Goal: Task Accomplishment & Management: Use online tool/utility

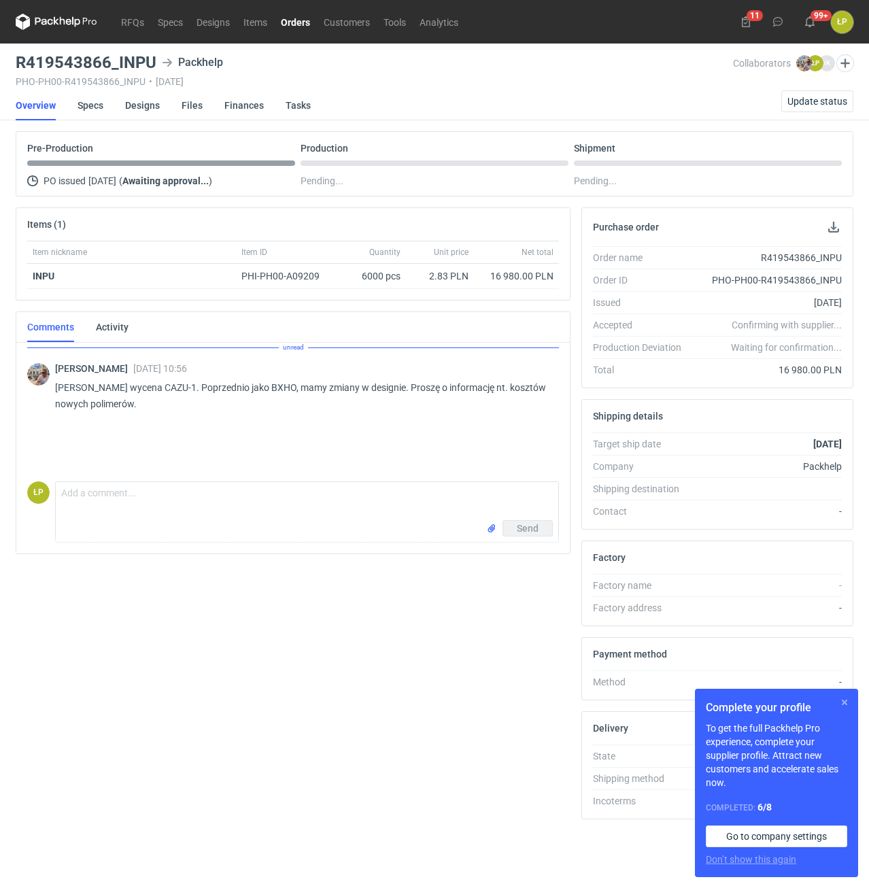
click at [842, 702] on button "button" at bounding box center [845, 703] width 16 height 16
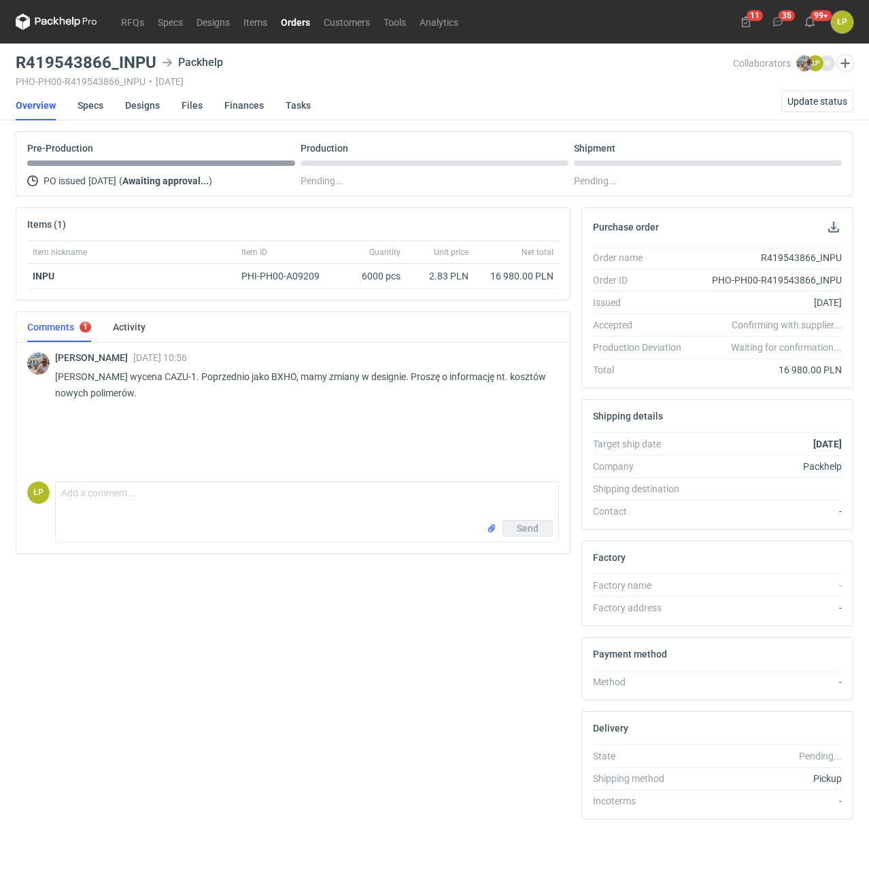
click at [272, 378] on p "Panie Łukaszu wycena CAZU-1. Poprzednio jako BXHO, mamy zmiany w designie. Pros…" at bounding box center [301, 385] width 493 height 33
copy p "BXHO"
click at [137, 106] on link "Designs" at bounding box center [142, 105] width 35 height 30
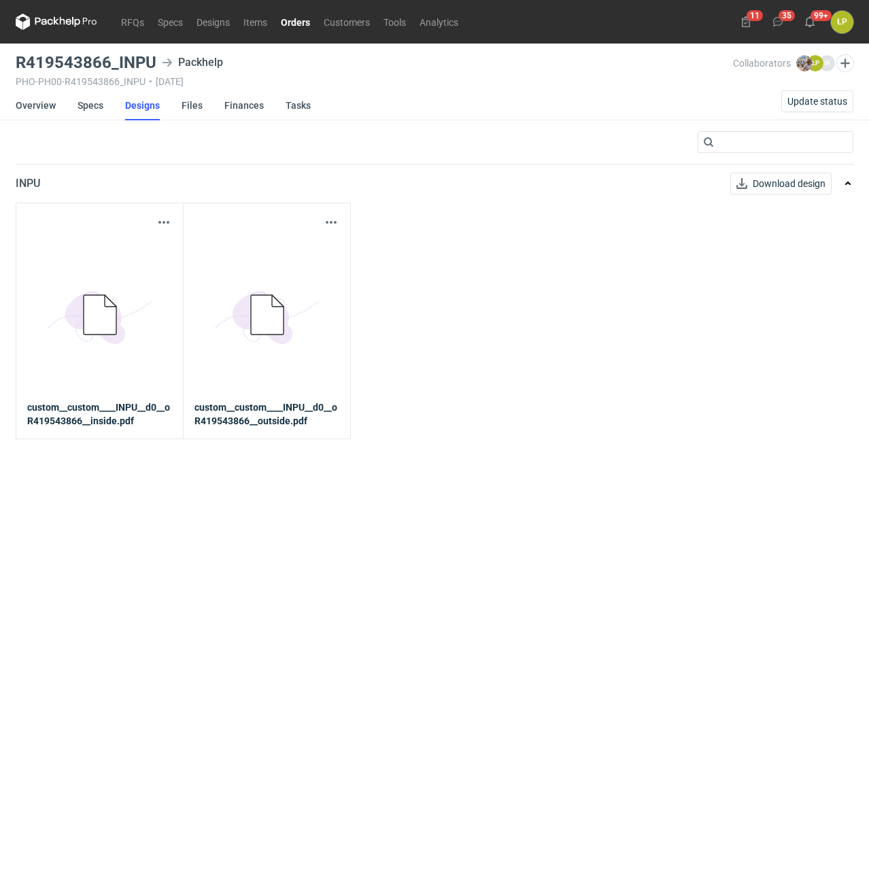
click at [166, 212] on div "Download design part 5BD5AC33-3523-40E7-9262-1BFF0AD53D48@1x custom__custom____…" at bounding box center [100, 321] width 168 height 237
click at [166, 216] on button "button" at bounding box center [164, 222] width 16 height 16
click at [133, 256] on link "Download design part" at bounding box center [103, 253] width 125 height 22
click at [327, 222] on button "button" at bounding box center [331, 222] width 16 height 16
click at [301, 250] on link "Download design part" at bounding box center [271, 253] width 125 height 22
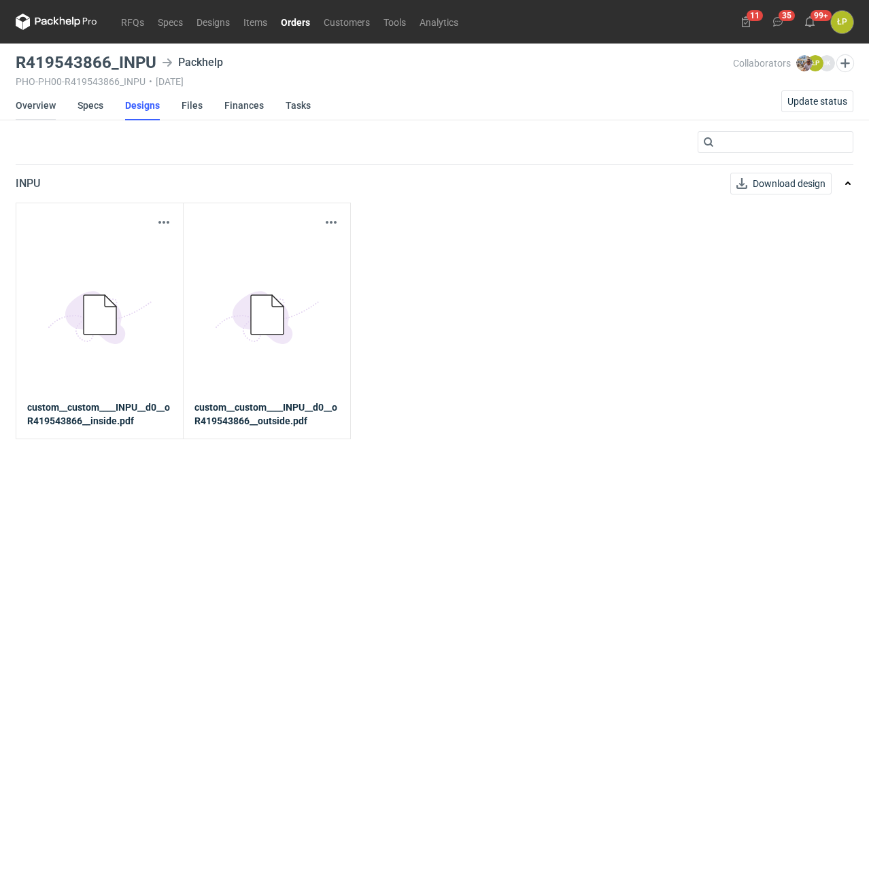
click at [20, 112] on link "Overview" at bounding box center [36, 105] width 40 height 30
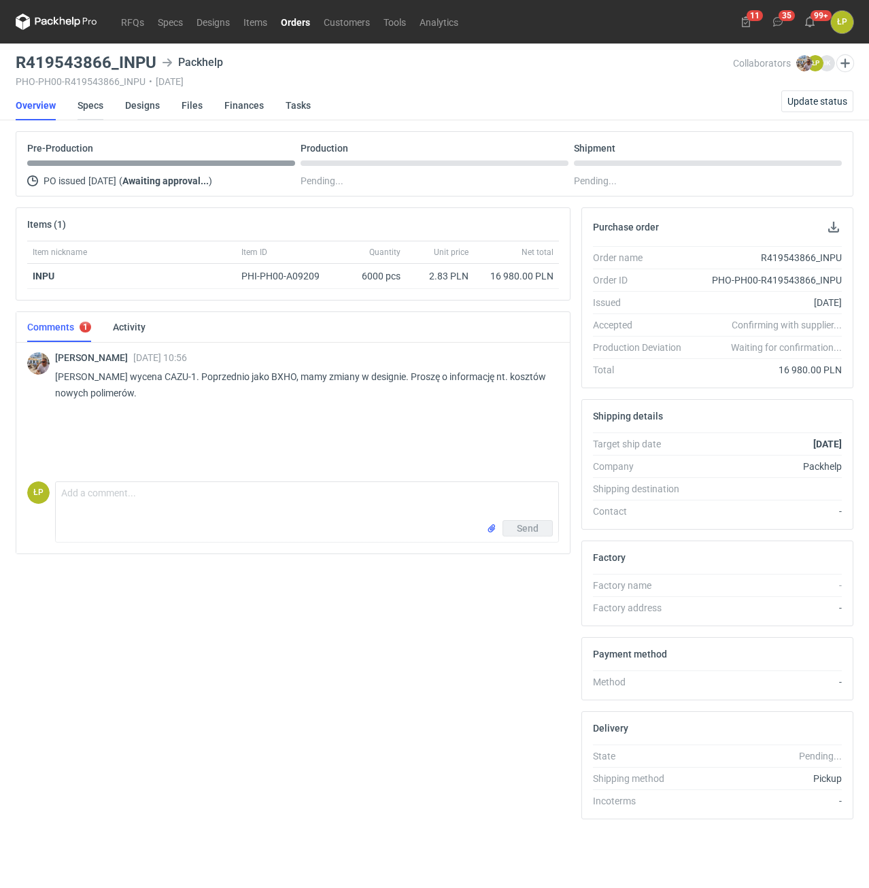
click at [88, 110] on link "Specs" at bounding box center [91, 105] width 26 height 30
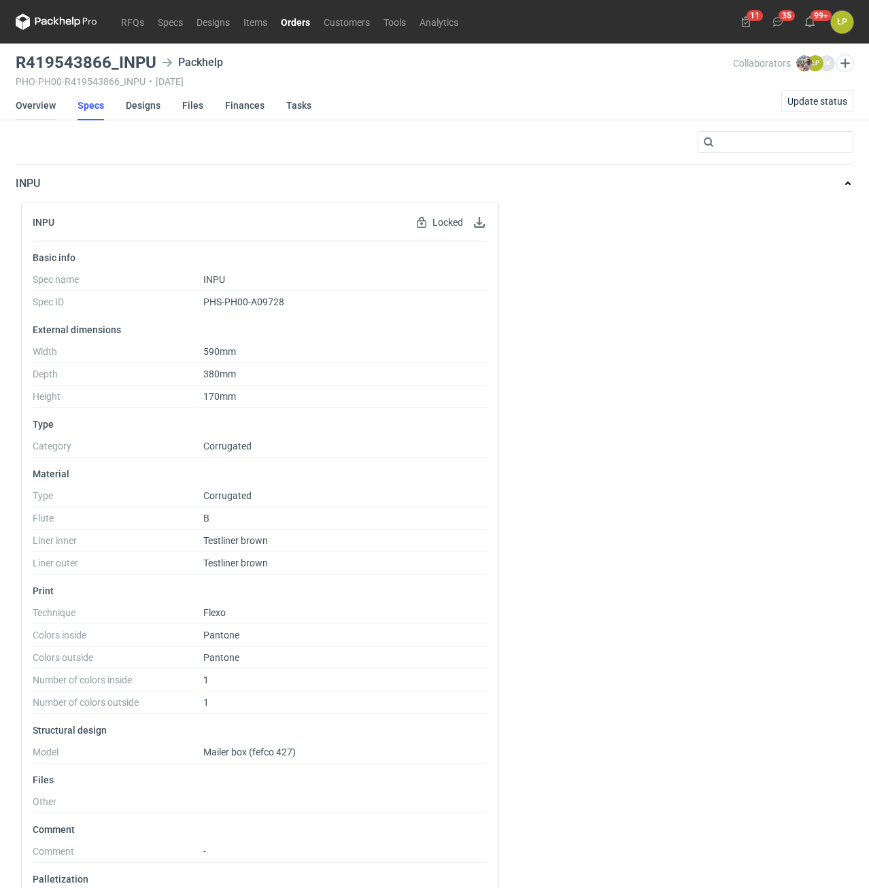
click at [50, 110] on link "Overview" at bounding box center [36, 105] width 40 height 30
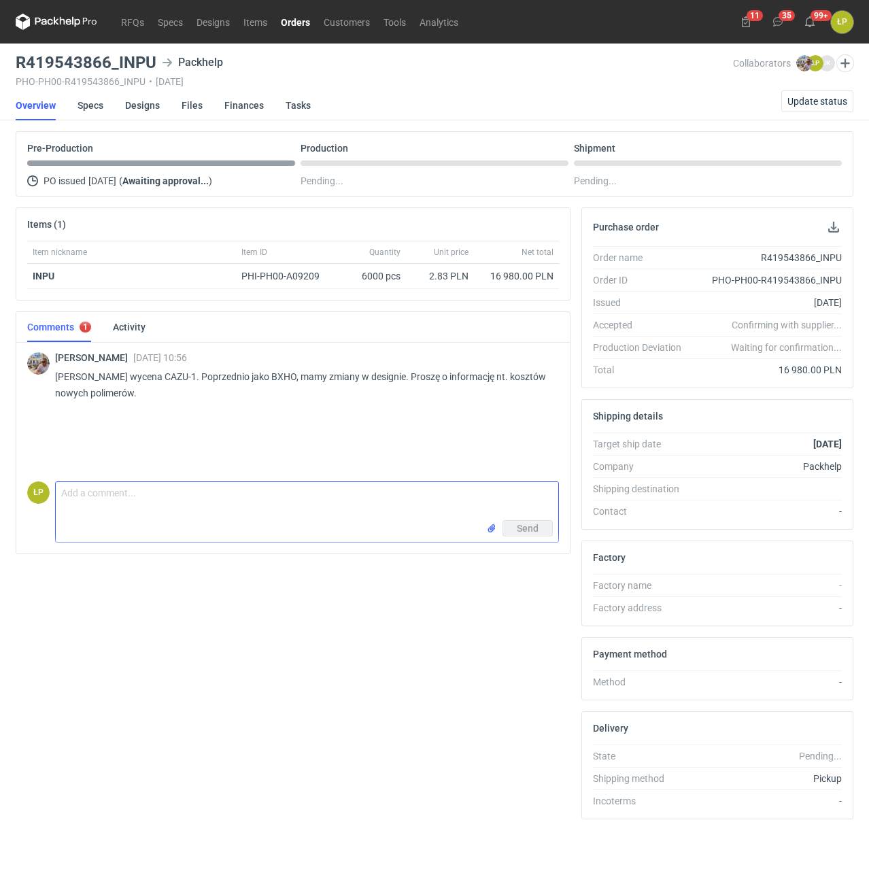
click at [359, 494] on textarea "Comment message" at bounding box center [307, 501] width 503 height 38
type textarea "nowe polimery 3000 zł (DUŻY FORMAT). Proszę o potwierdzenie max wysokości palet…"
click at [503, 525] on button "Send" at bounding box center [528, 528] width 50 height 16
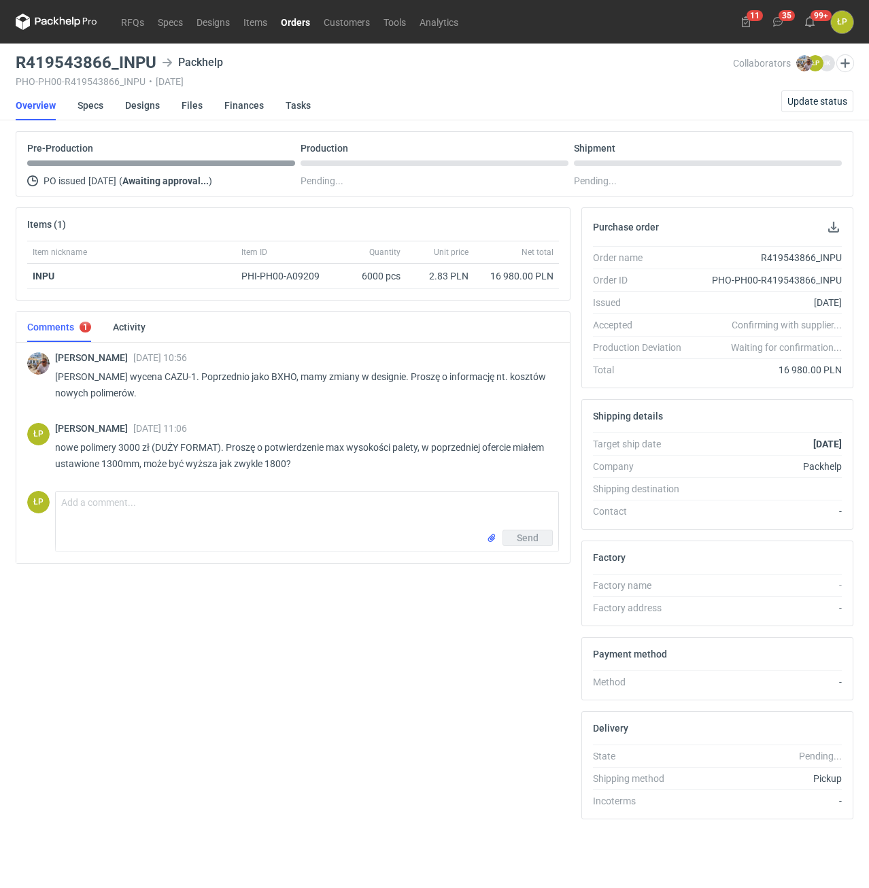
click at [295, 20] on link "Orders" at bounding box center [295, 22] width 43 height 16
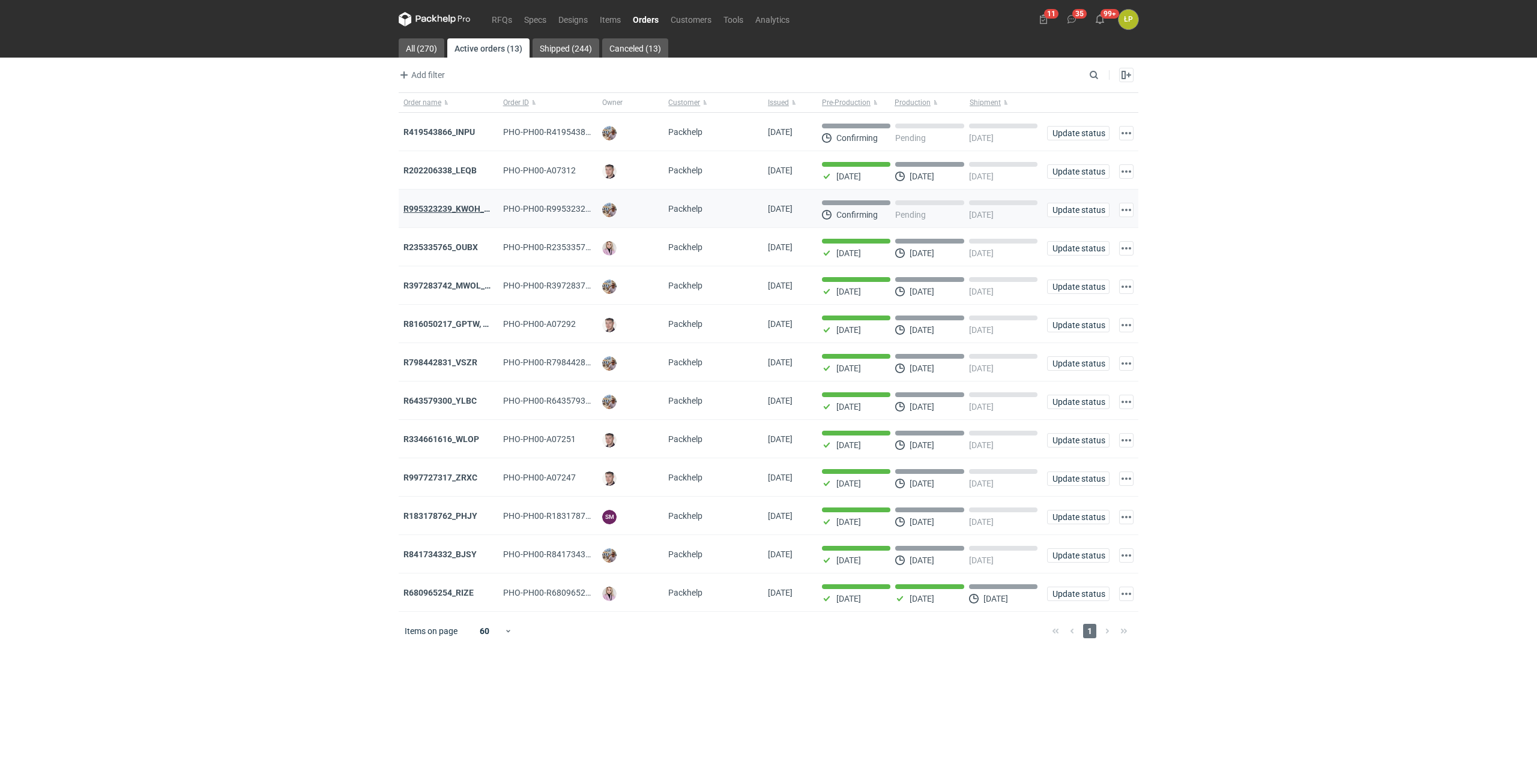
click at [456, 206] on strong "R995323239_KWOH_EIKL_BXED" at bounding box center [464, 208] width 123 height 10
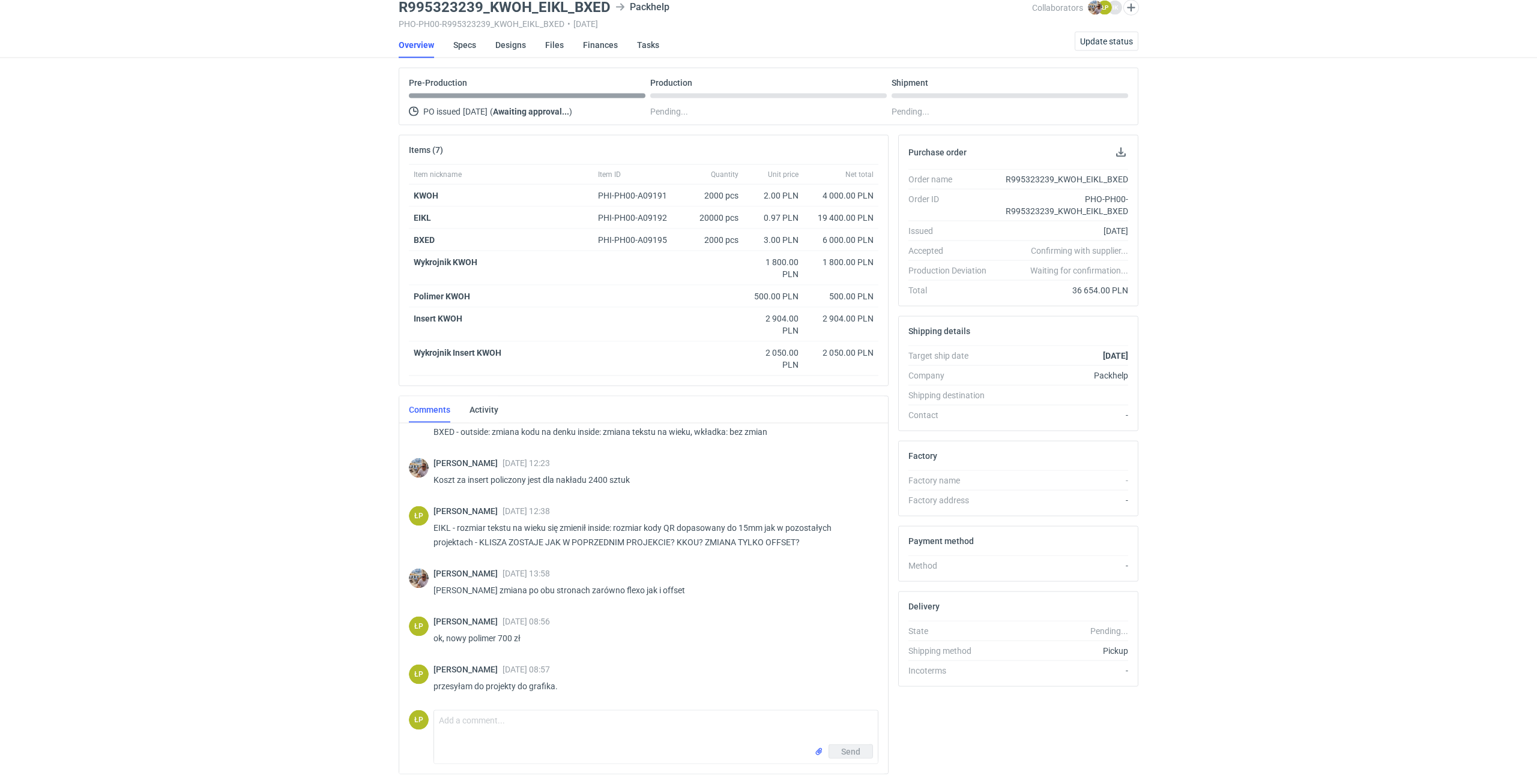
scroll to position [86, 0]
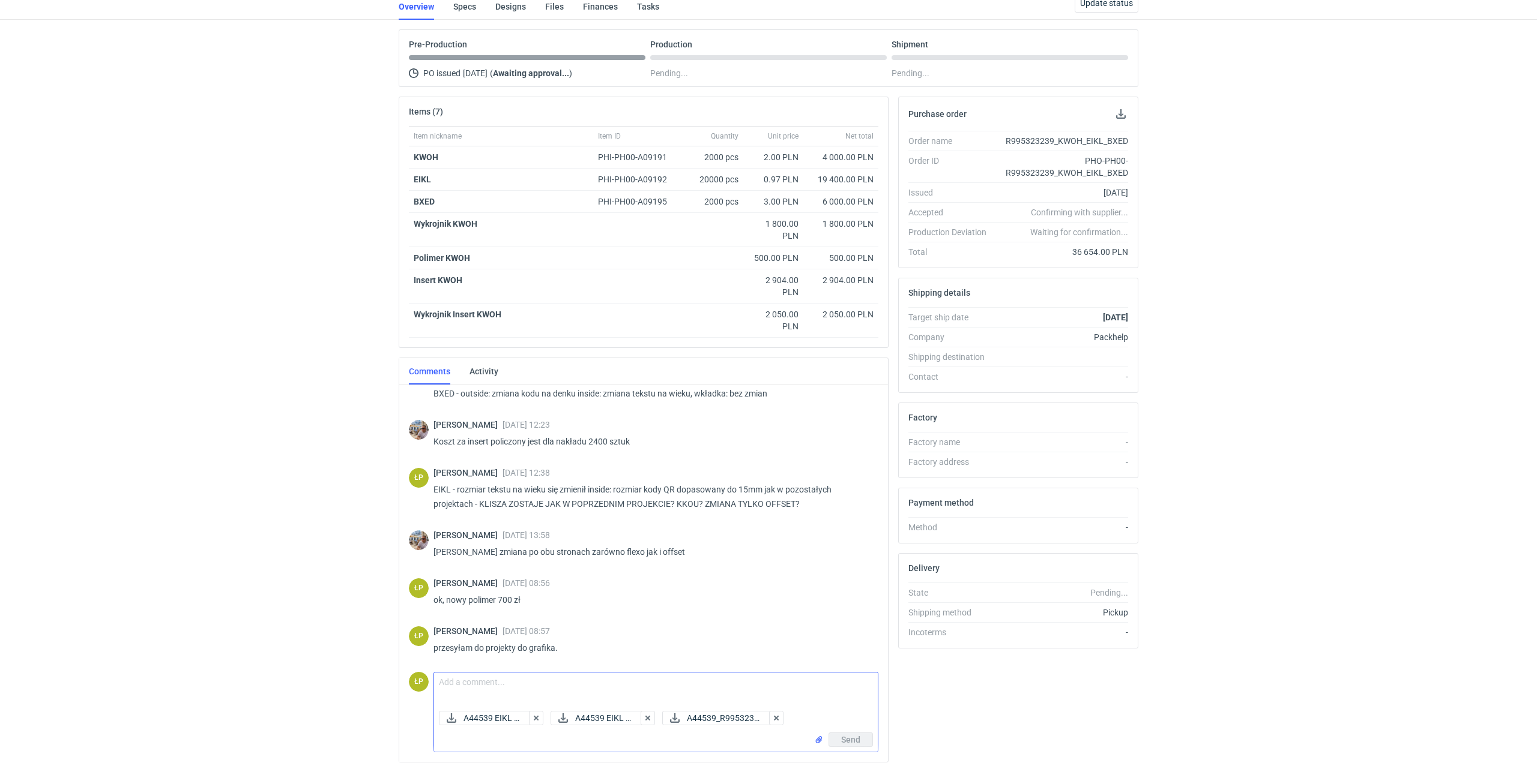
click at [643, 678] on textarea "Comment message" at bounding box center [656, 690] width 444 height 34
type textarea "a"
type textarea "A44539 - EIKL - proszę o sprawdzenie i akceptację, lakier błysk."
click at [767, 735] on button "Send" at bounding box center [851, 740] width 44 height 14
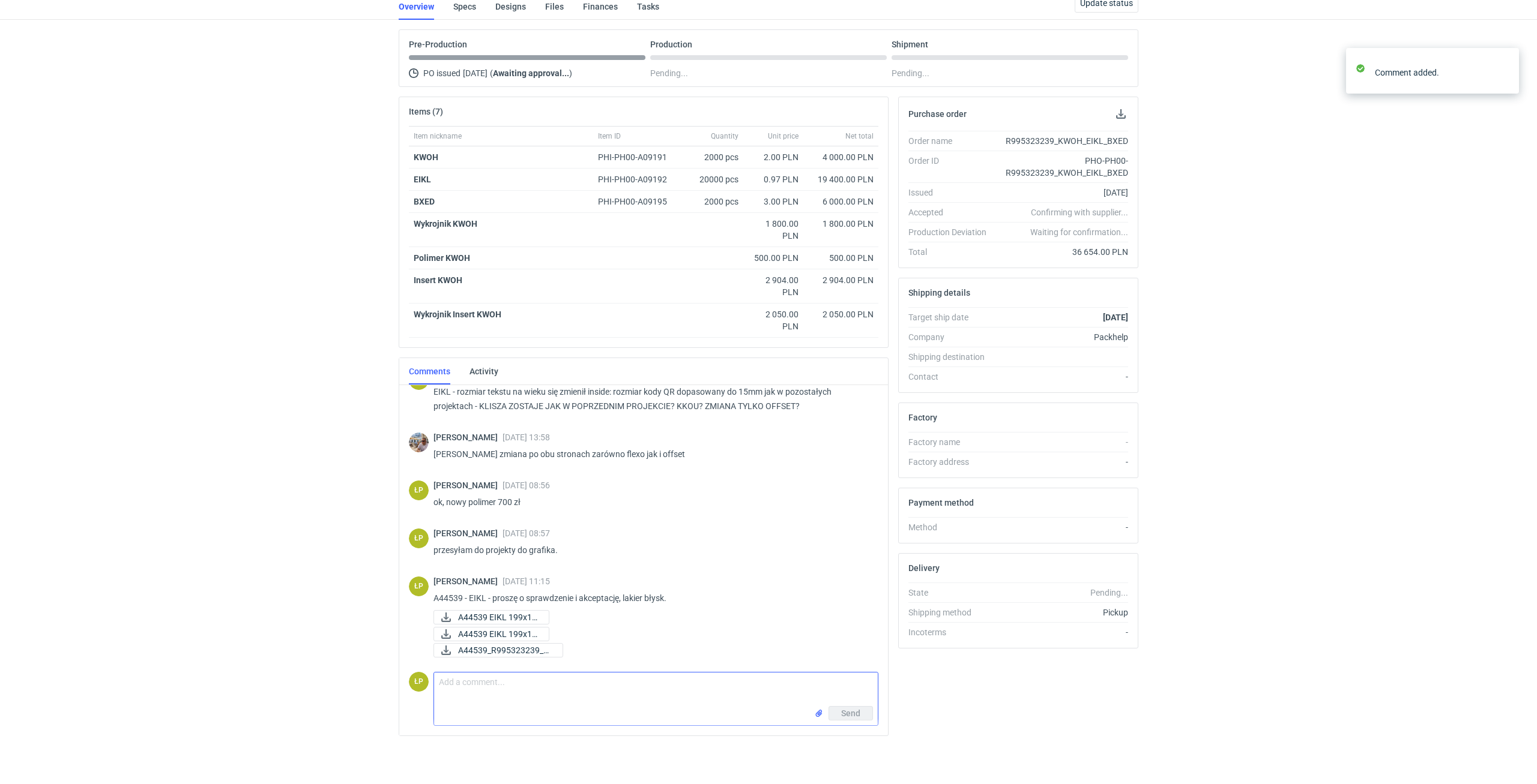
scroll to position [359, 0]
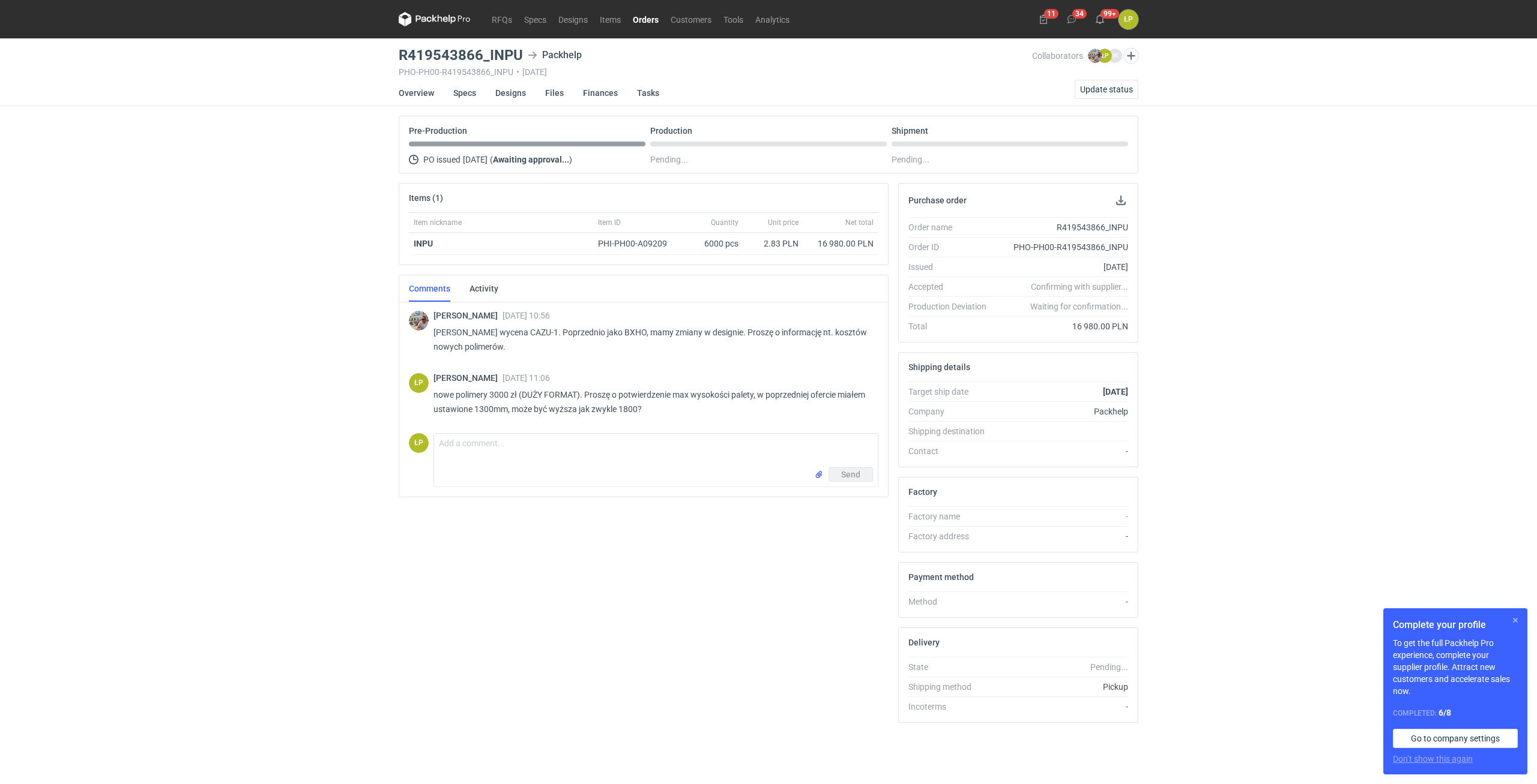
click at [1511, 618] on button "button" at bounding box center [1515, 620] width 14 height 14
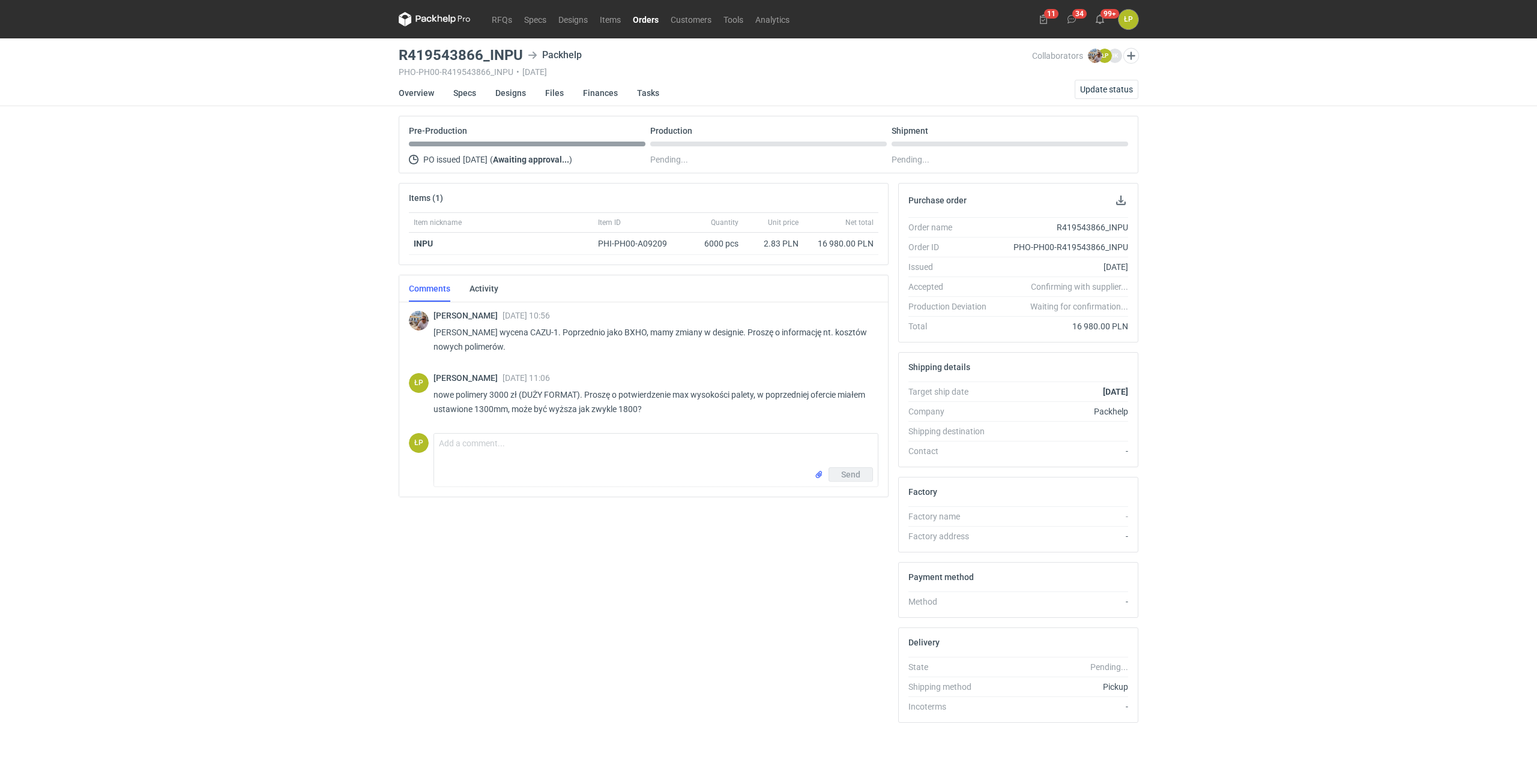
click at [516, 62] on h3 "R419543866_INPU" at bounding box center [461, 55] width 124 height 14
drag, startPoint x: 520, startPoint y: 60, endPoint x: 397, endPoint y: 56, distance: 123.1
click at [399, 56] on h3 "R419543866_INPU" at bounding box center [461, 55] width 124 height 14
copy h3 "R419543866_INPU"
click at [529, 333] on p "Panie Łukaszu wycena CAZU-1. Poprzednio jako BXHO, mamy zmiany w designie. Pros…" at bounding box center [650, 340] width 435 height 29
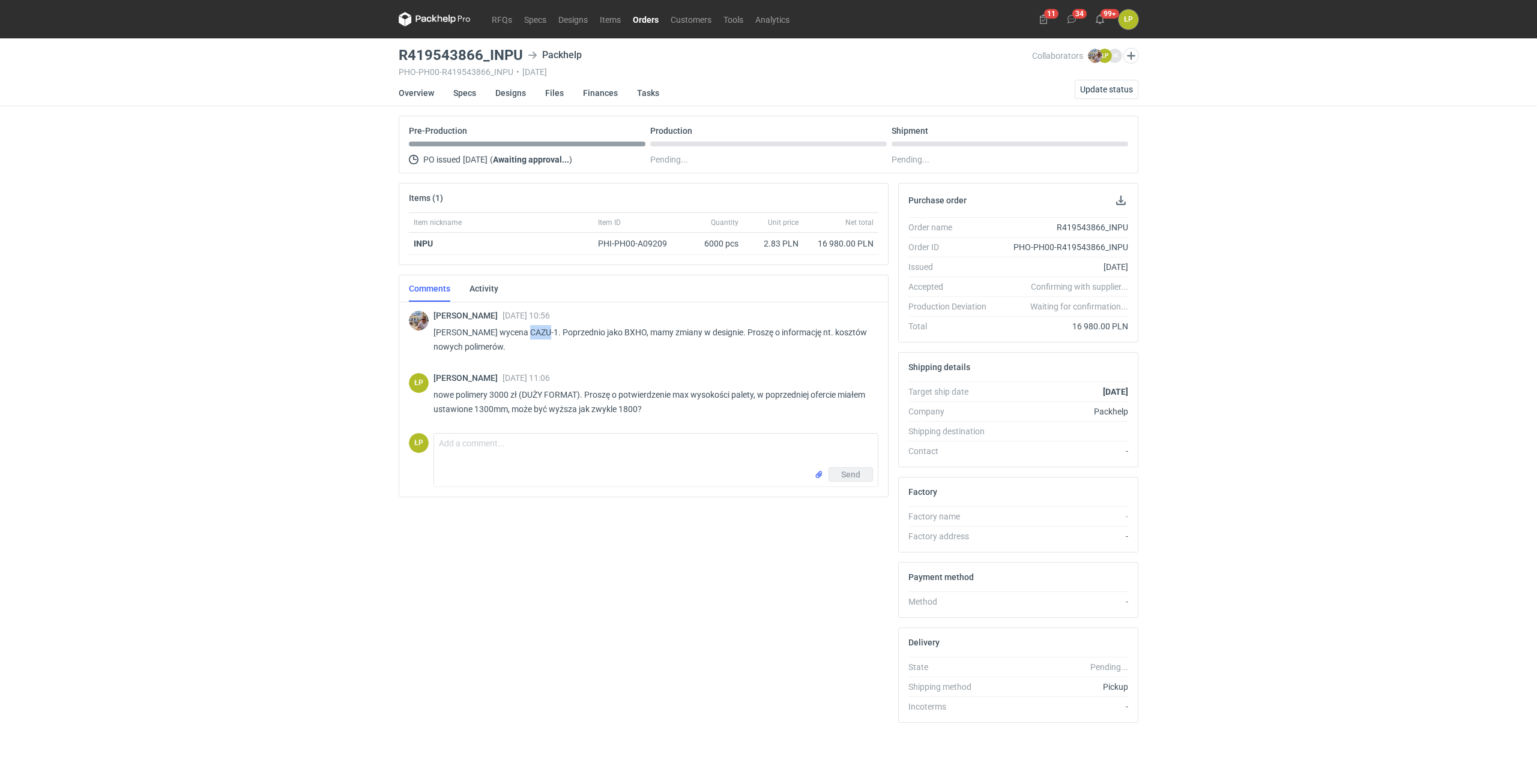
click at [529, 333] on p "Panie Łukaszu wycena CAZU-1. Poprzednio jako BXHO, mamy zmiany w designie. Pros…" at bounding box center [650, 340] width 435 height 29
copy p "CAZU"
click at [619, 333] on p "Panie Łukaszu wycena CAZU-1. Poprzednio jako BXHO, mamy zmiany w designie. Pros…" at bounding box center [650, 340] width 435 height 29
copy p "BXHO"
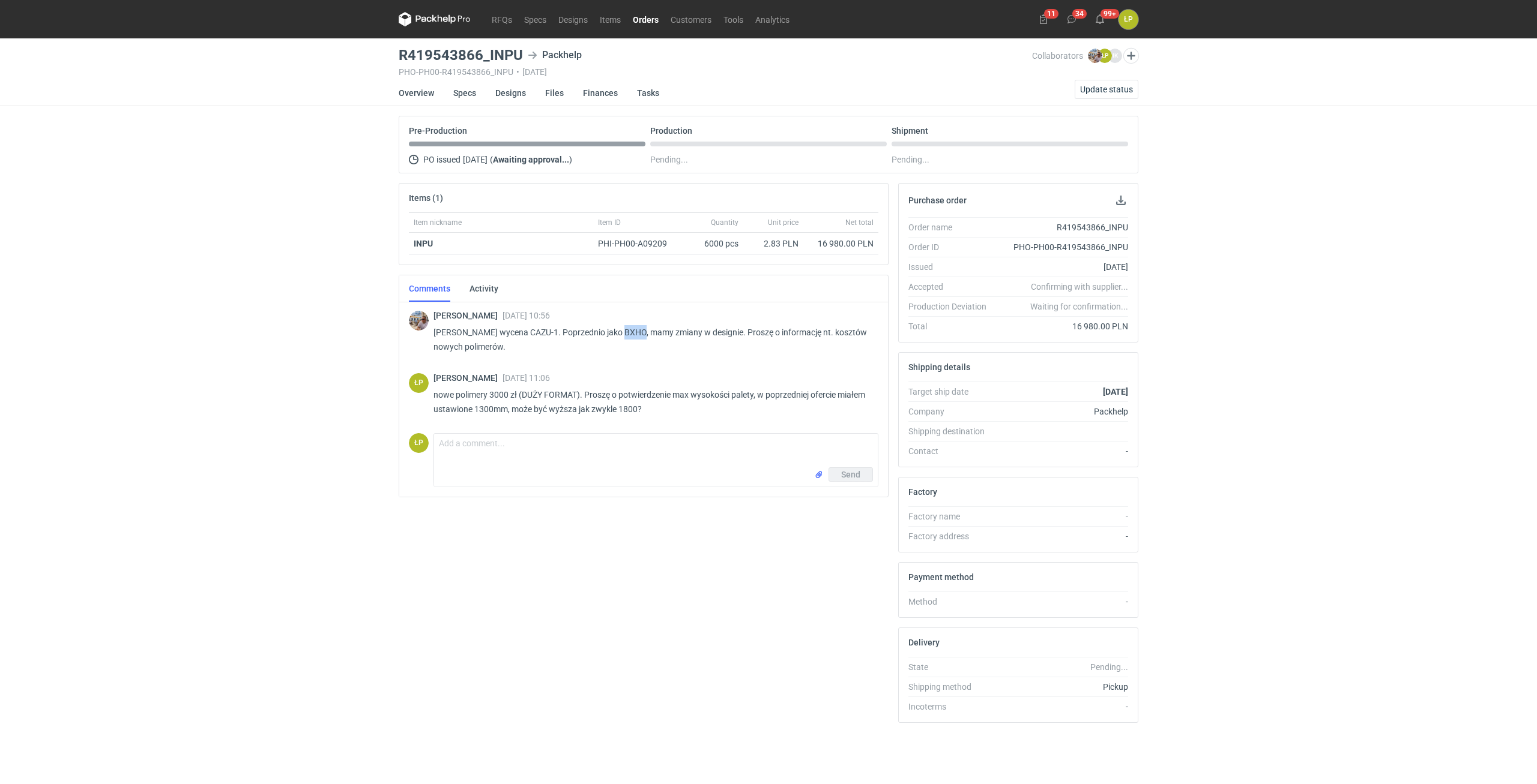
click at [629, 335] on p "Panie Łukaszu wycena CAZU-1. Poprzednio jako BXHO, mamy zmiany w designie. Pros…" at bounding box center [650, 340] width 435 height 29
copy p "BXHO"
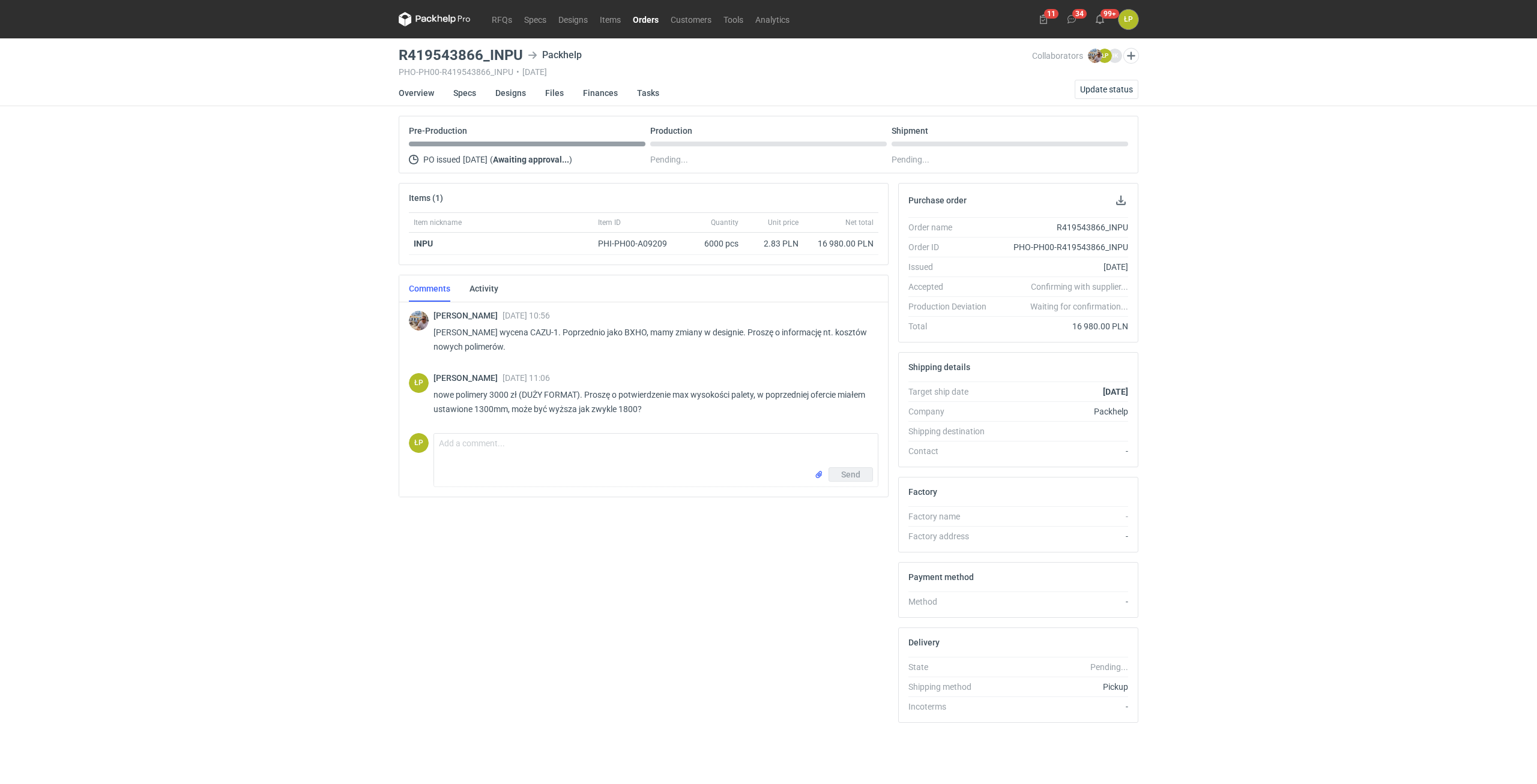
click at [476, 100] on li "Specs" at bounding box center [475, 93] width 42 height 26
click at [472, 97] on link "Specs" at bounding box center [465, 93] width 23 height 26
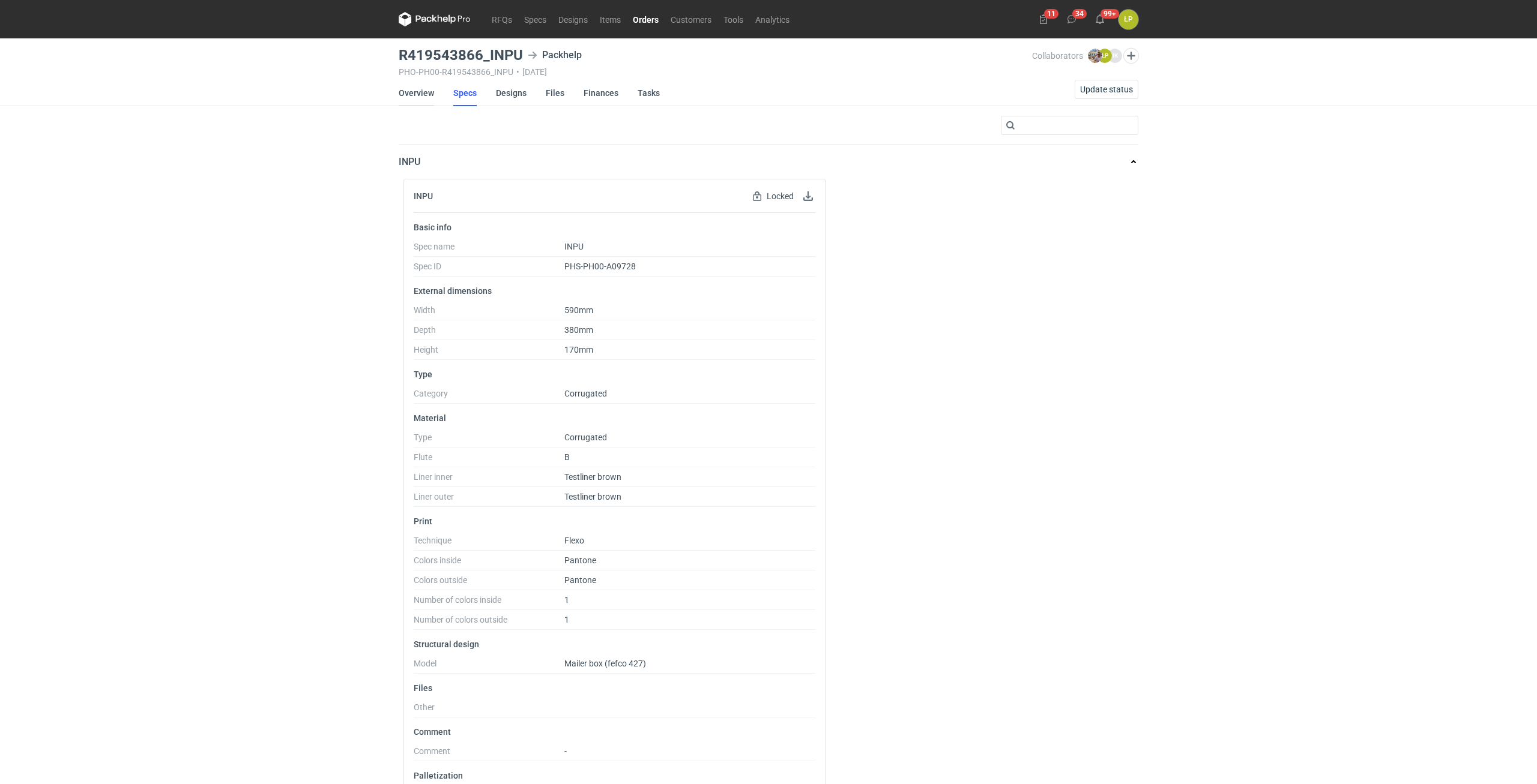
click at [419, 92] on link "Overview" at bounding box center [416, 93] width 35 height 26
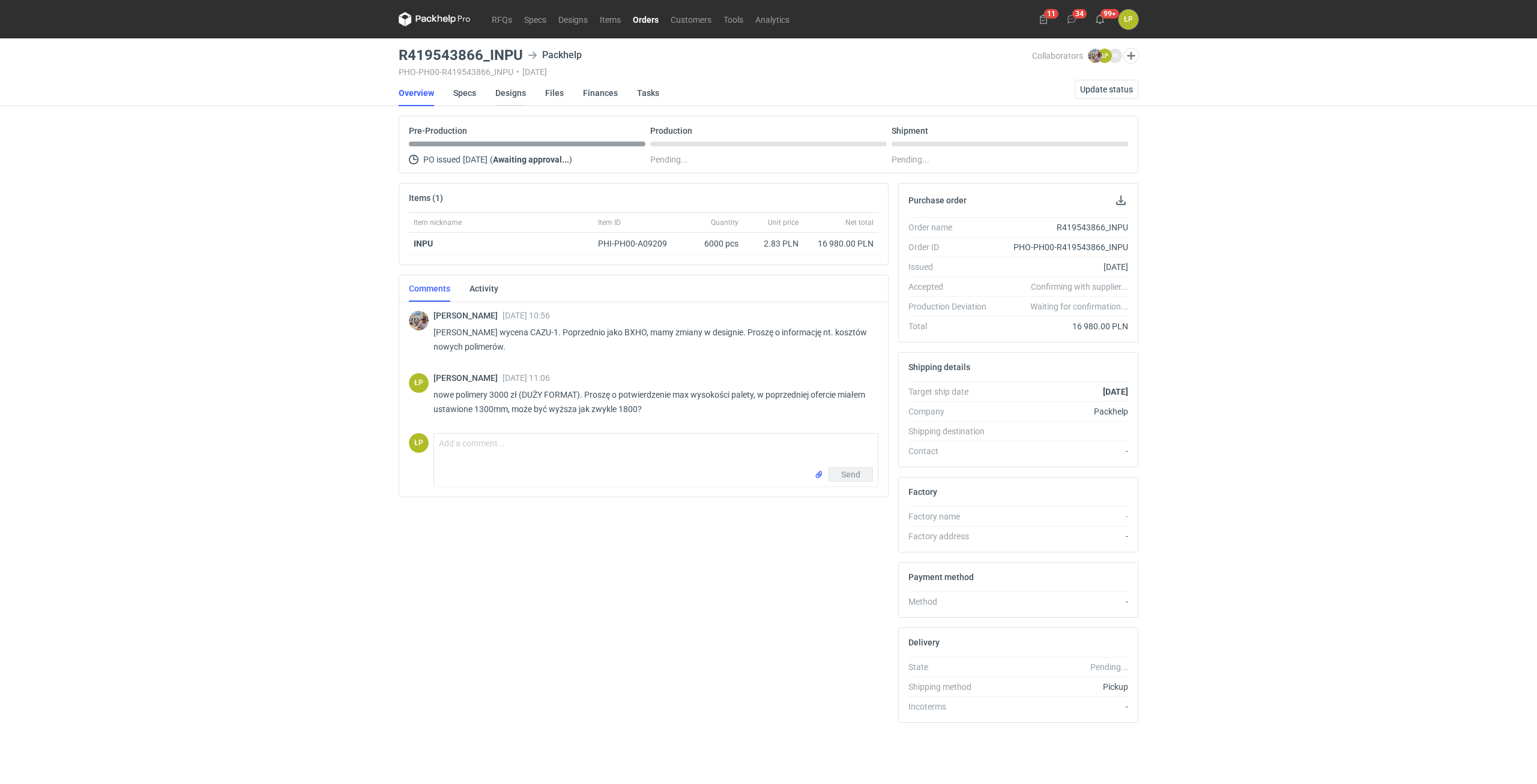
click at [520, 93] on link "Designs" at bounding box center [510, 93] width 31 height 26
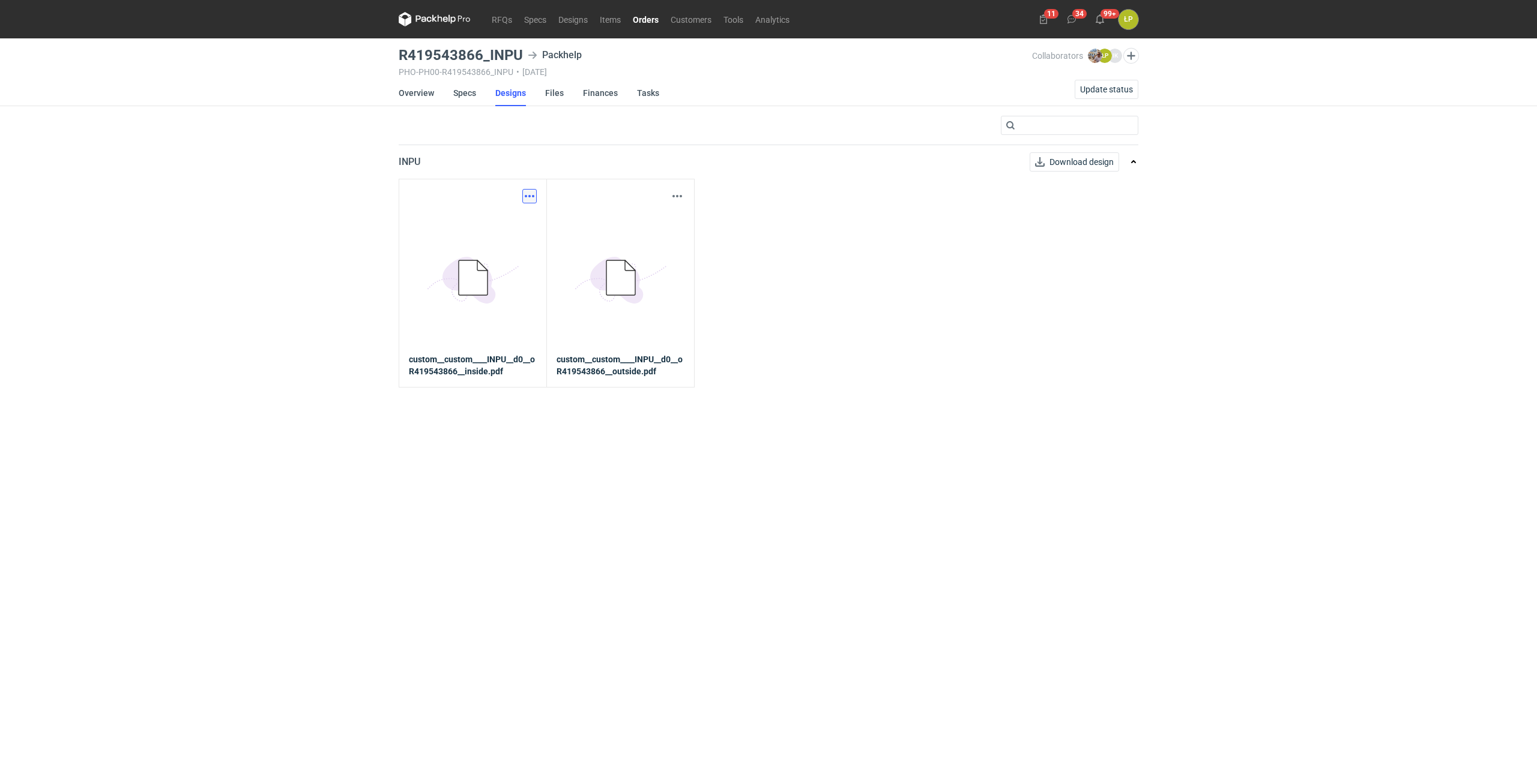
click at [533, 192] on button "button" at bounding box center [529, 196] width 14 height 14
click at [520, 222] on link "Download design part" at bounding box center [476, 223] width 110 height 19
click at [671, 198] on button "button" at bounding box center [677, 196] width 14 height 14
click at [642, 223] on link "Download design part" at bounding box center [624, 223] width 110 height 19
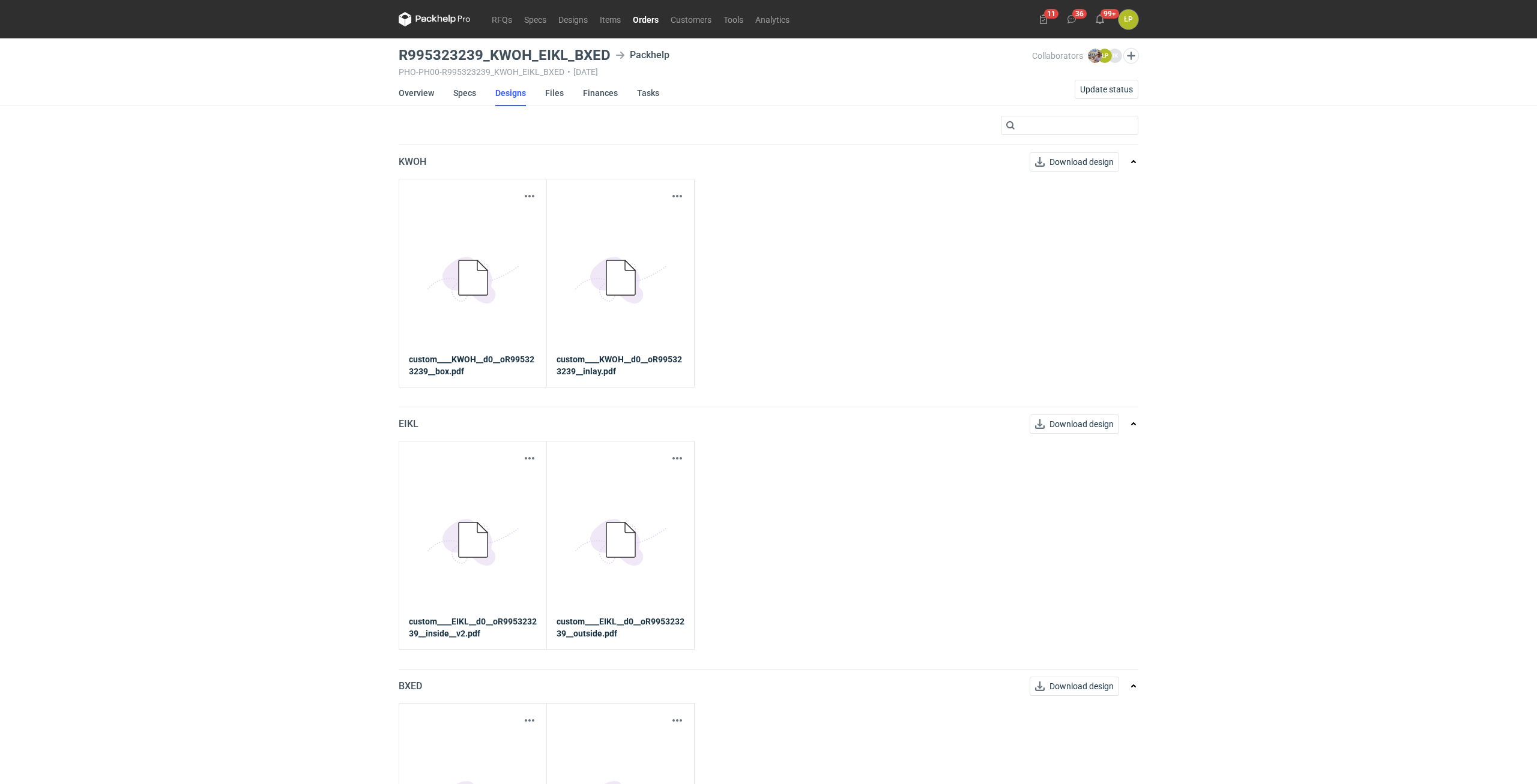
scroll to position [128, 0]
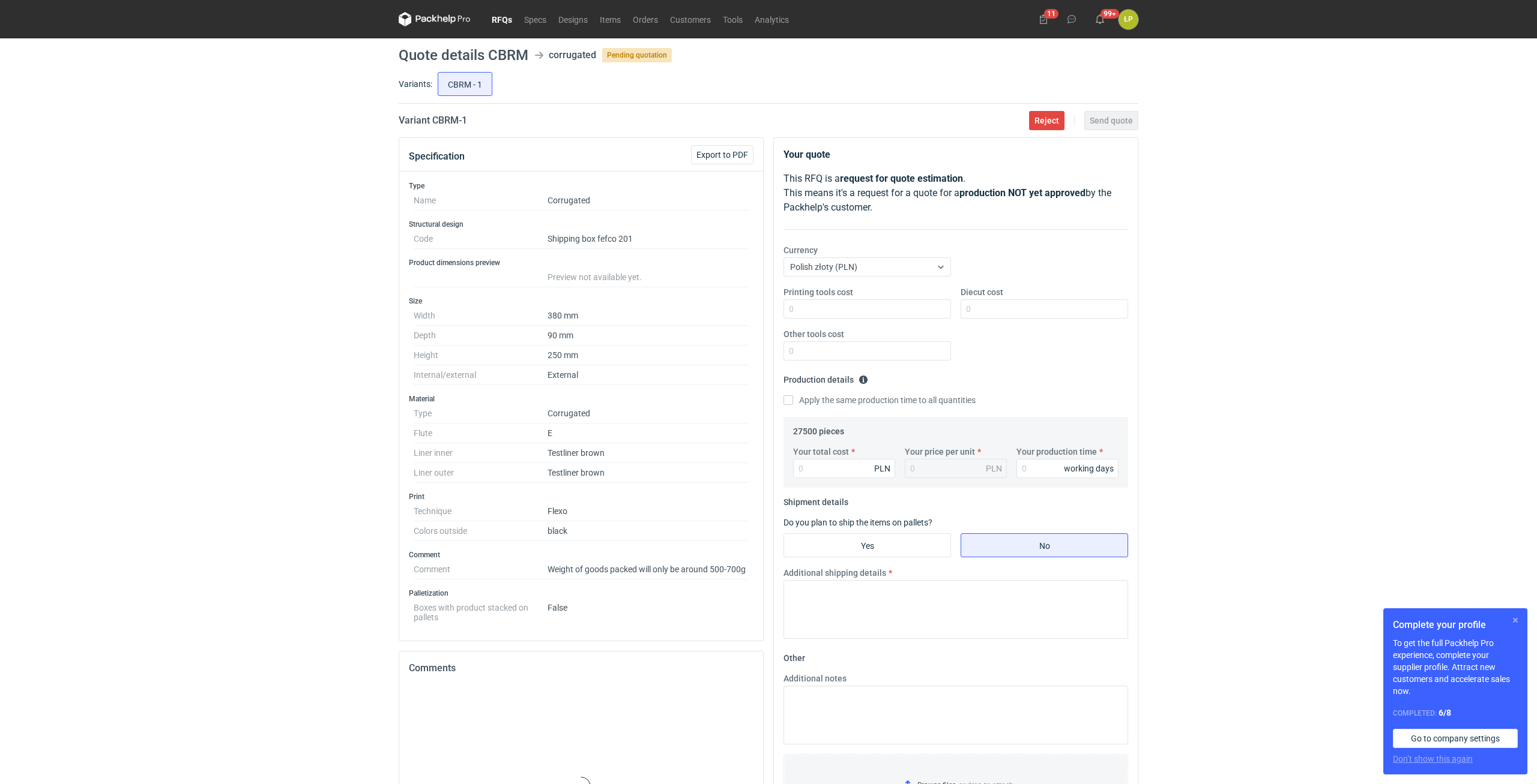
click at [1513, 616] on button "button" at bounding box center [1515, 620] width 14 height 14
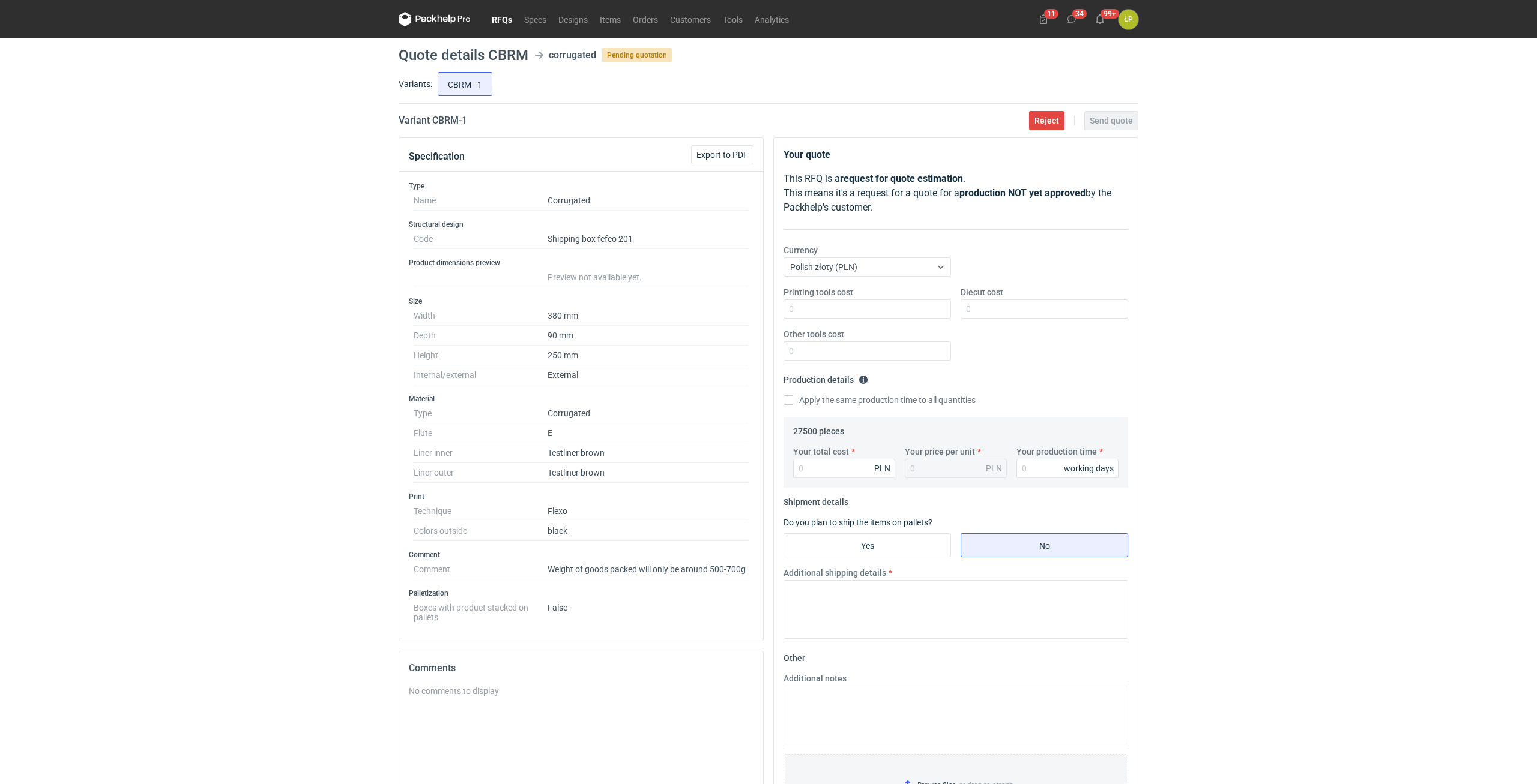
click at [1263, 362] on div "RFQs Specs Designs Items Orders Customers Tools Analytics 11 34 99+ ŁP Łukasz P…" at bounding box center [768, 392] width 1537 height 784
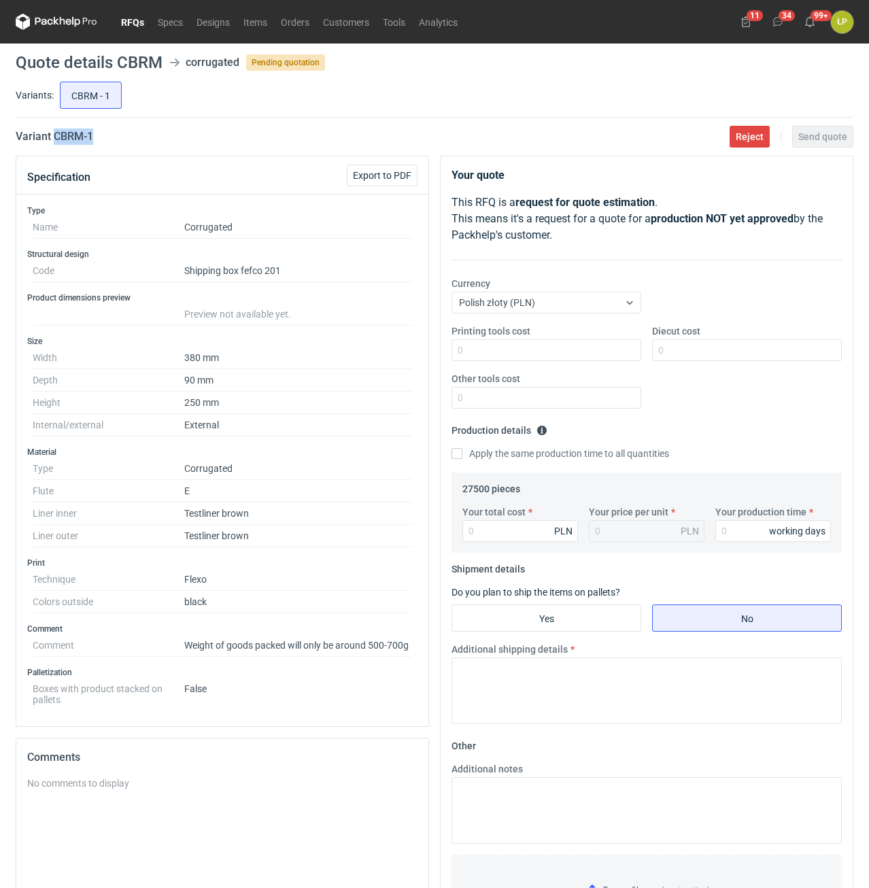
drag, startPoint x: 105, startPoint y: 146, endPoint x: 55, endPoint y: 144, distance: 50.4
click at [55, 144] on main "Quote details CBRM corrugated Pending quotation Variants: CBRM - 1 Variant CBRM…" at bounding box center [434, 554] width 849 height 1021
copy h2 "CBRM - 1"
click at [579, 348] on input "Printing tools cost" at bounding box center [547, 350] width 190 height 22
type input "400"
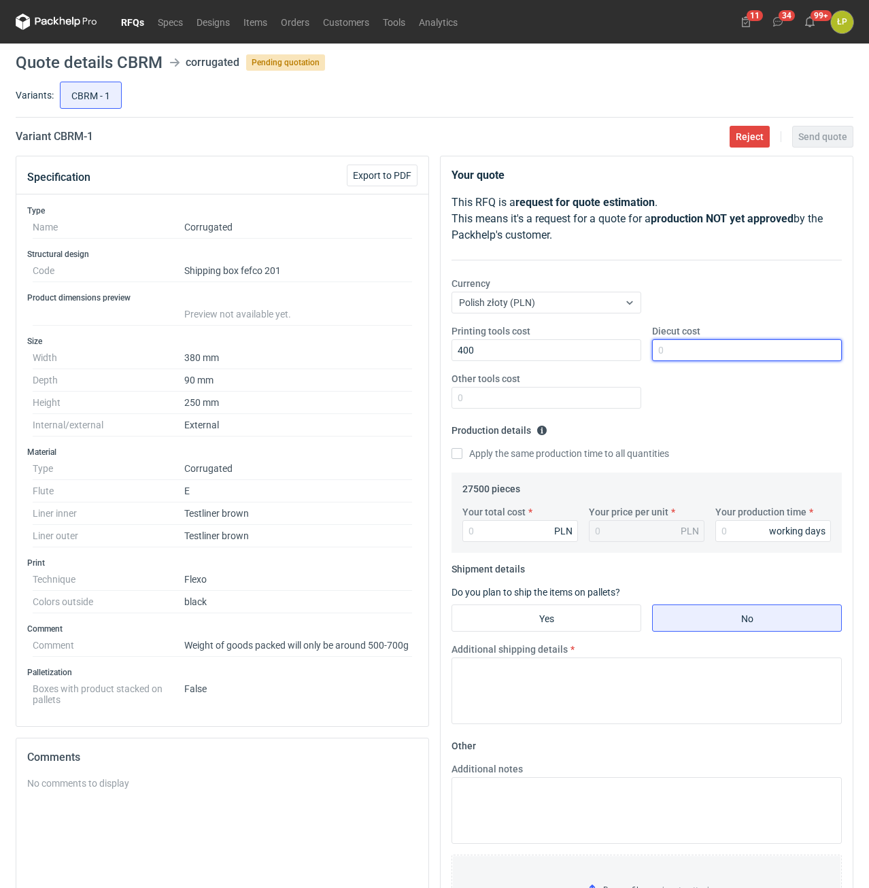
click at [679, 355] on input "Diecut cost" at bounding box center [747, 350] width 190 height 22
type input "0"
drag, startPoint x: 592, startPoint y: 422, endPoint x: 595, endPoint y: 403, distance: 18.6
click at [592, 419] on div "Your quote This RFQ is a request for quote estimation . This means it's a reque…" at bounding box center [647, 551] width 412 height 791
click at [595, 403] on input "Other tools cost" at bounding box center [547, 398] width 190 height 22
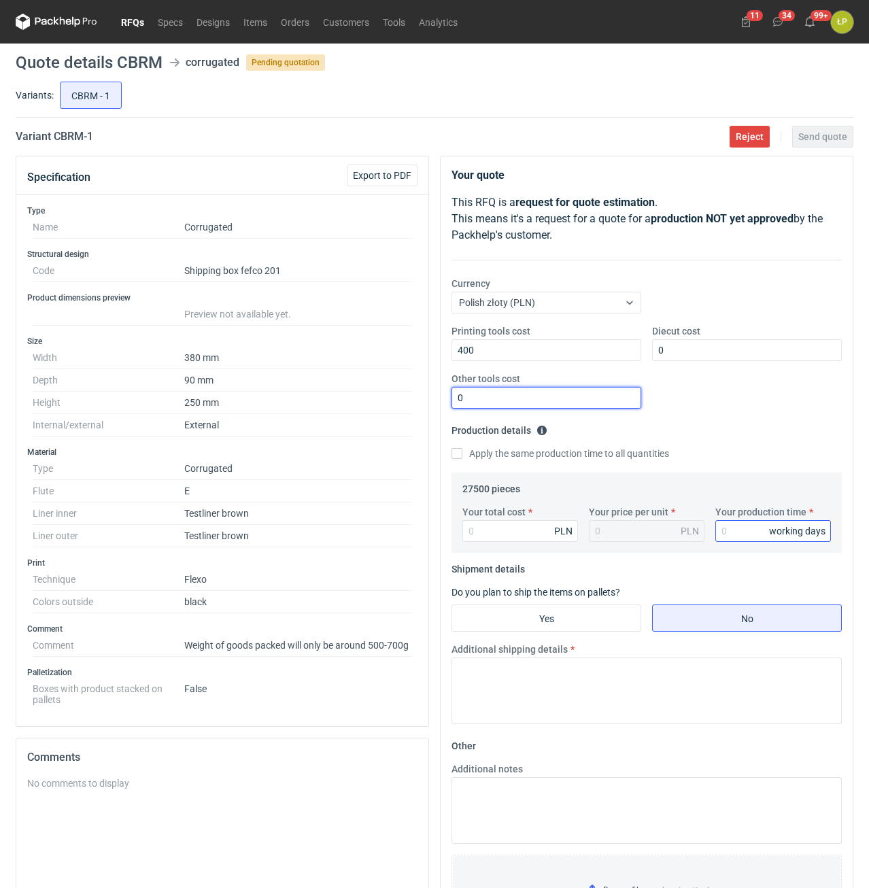
type input "0"
click at [725, 530] on input "Your production time" at bounding box center [774, 531] width 116 height 22
type input "12"
click at [537, 531] on input "Your total cost" at bounding box center [521, 531] width 116 height 22
type input "12650"
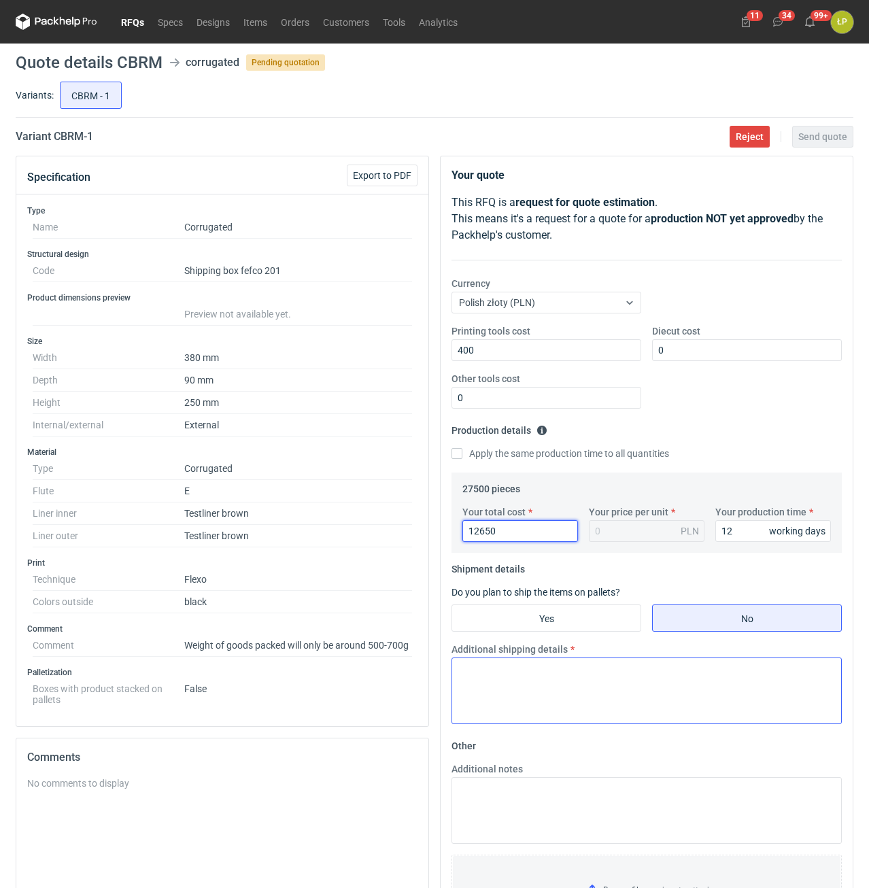
type input "0.46"
type input "12650"
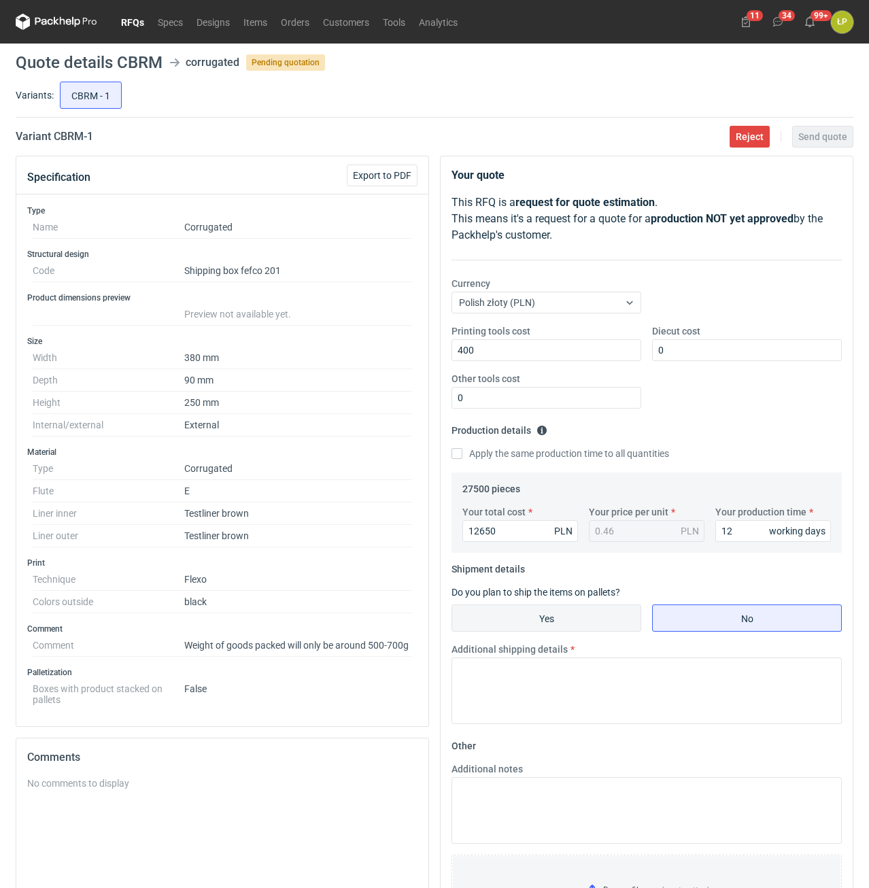
click at [582, 614] on input "Yes" at bounding box center [546, 618] width 188 height 26
radio input "true"
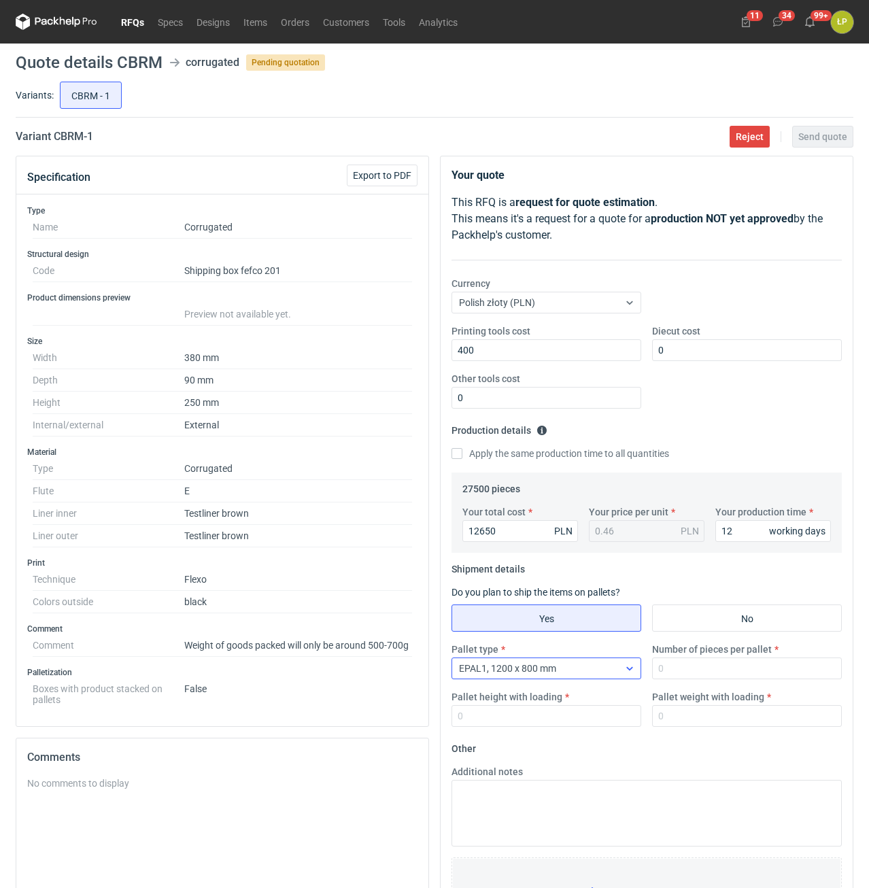
click at [540, 665] on span "EPAL1, 1200 x 800 mm" at bounding box center [507, 668] width 97 height 11
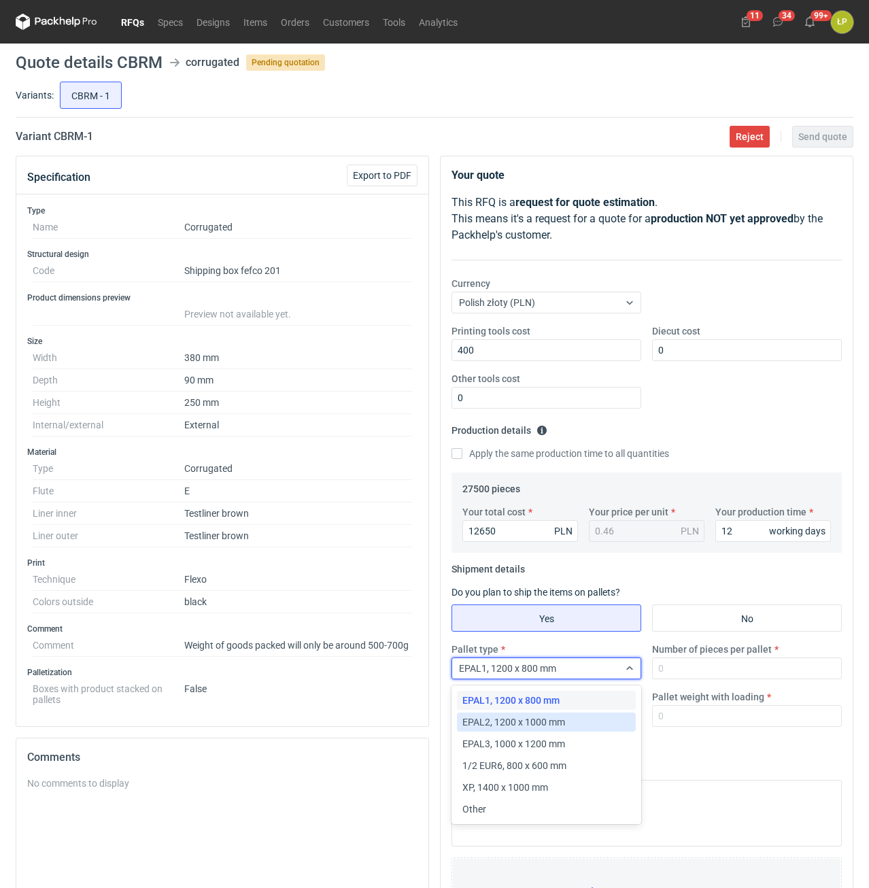
click at [546, 723] on span "EPAL2, 1200 x 1000 mm" at bounding box center [514, 723] width 103 height 14
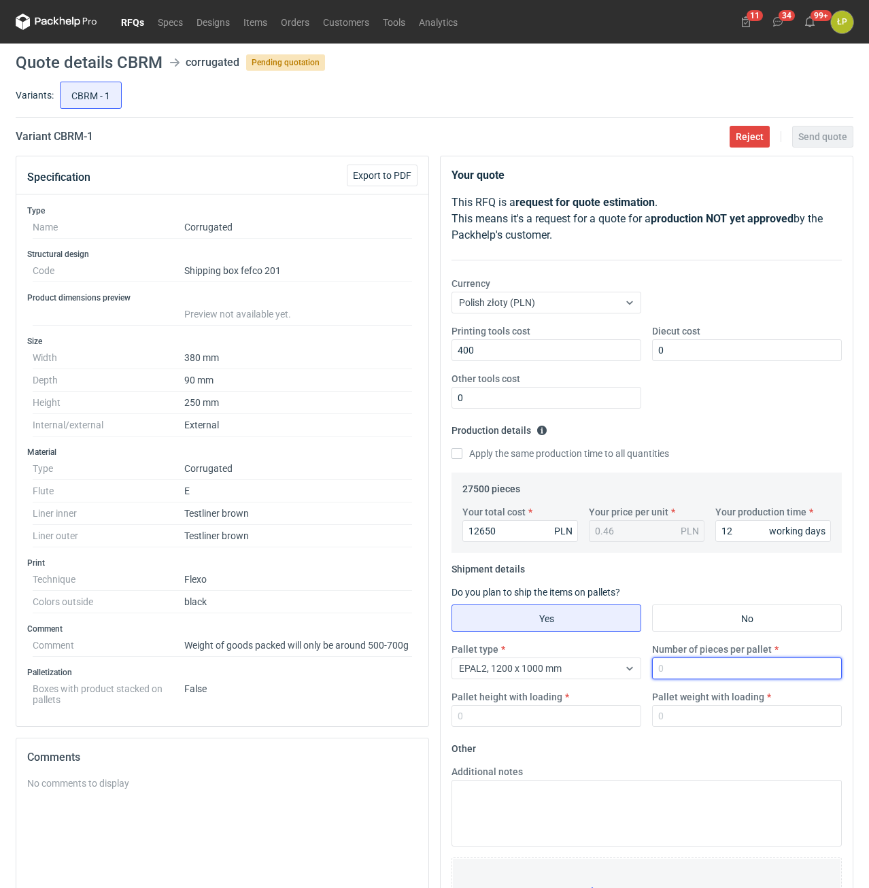
click at [672, 673] on input "Number of pieces per pallet" at bounding box center [747, 669] width 190 height 22
type input "3060"
click at [569, 707] on div "Pallet height with loading" at bounding box center [546, 708] width 201 height 37
click at [569, 712] on input "Pallet height with loading" at bounding box center [547, 716] width 190 height 22
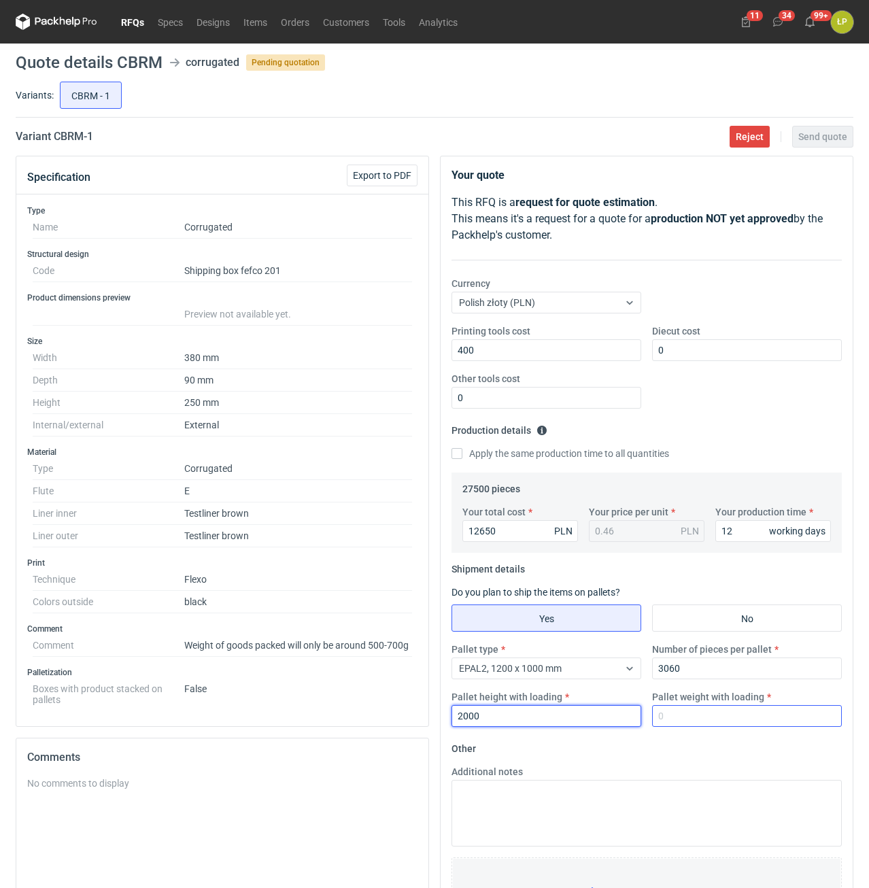
type input "2000"
click at [688, 717] on input "Pallet weight with loading" at bounding box center [747, 716] width 190 height 22
click at [760, 714] on input "Pallet weight with loading" at bounding box center [747, 716] width 190 height 22
type input "405"
click at [759, 739] on form "Other Additional notes Browse files or drop to attach" at bounding box center [647, 838] width 390 height 201
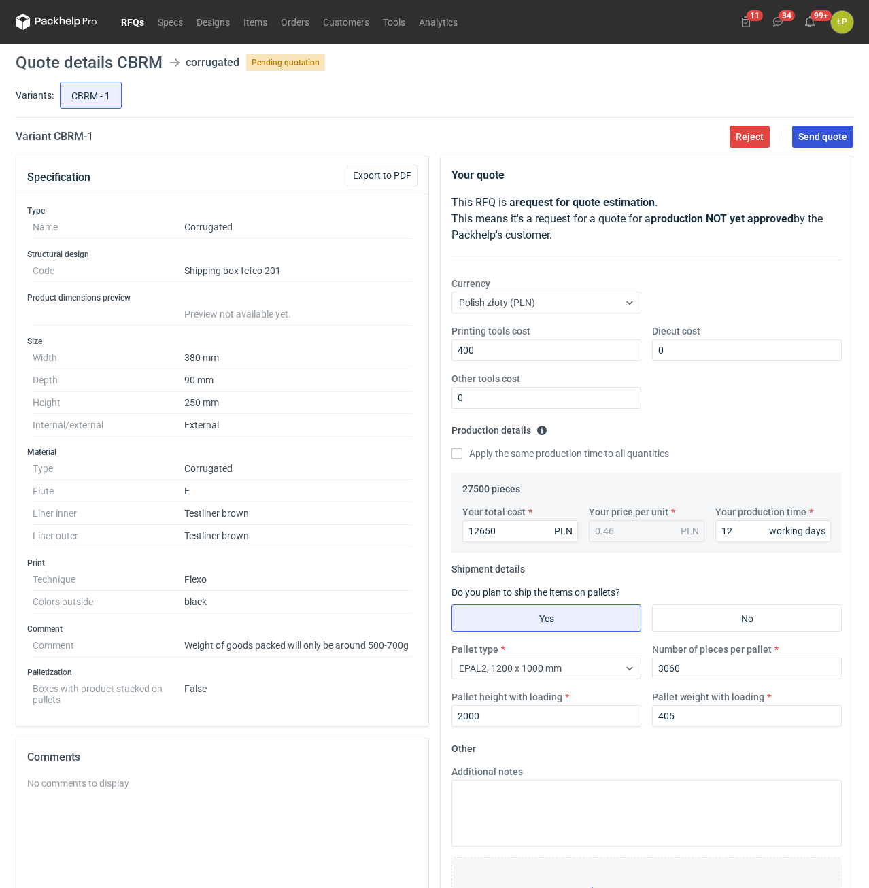
click at [815, 131] on button "Send quote" at bounding box center [823, 137] width 61 height 22
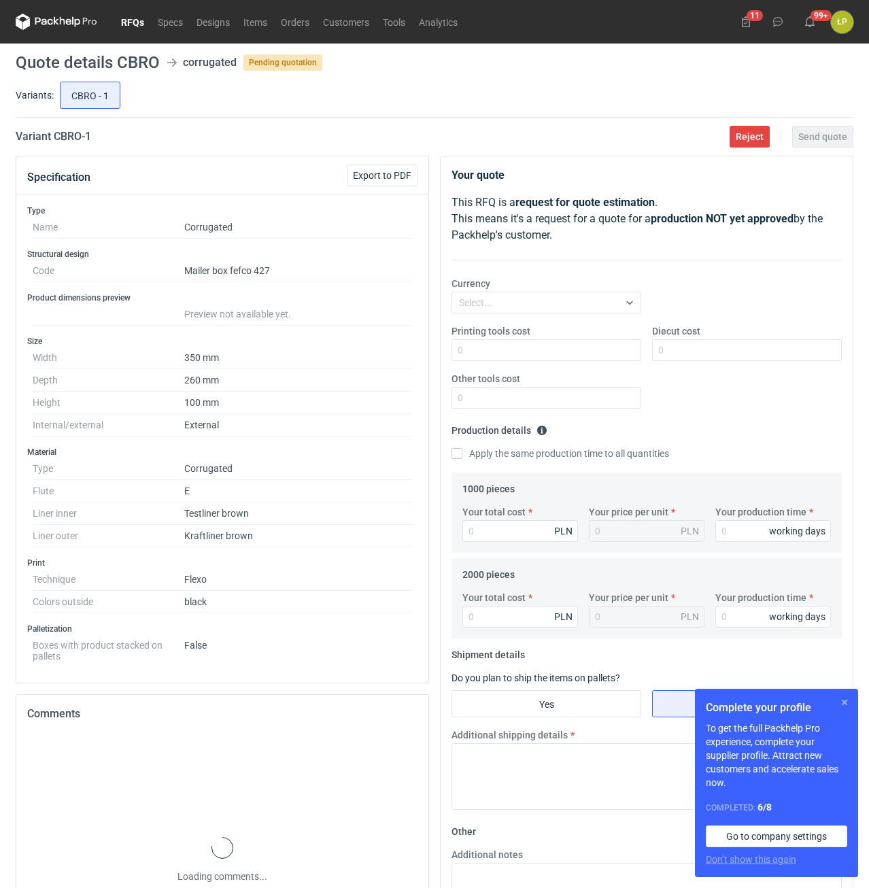
click at [847, 707] on button "button" at bounding box center [845, 703] width 16 height 16
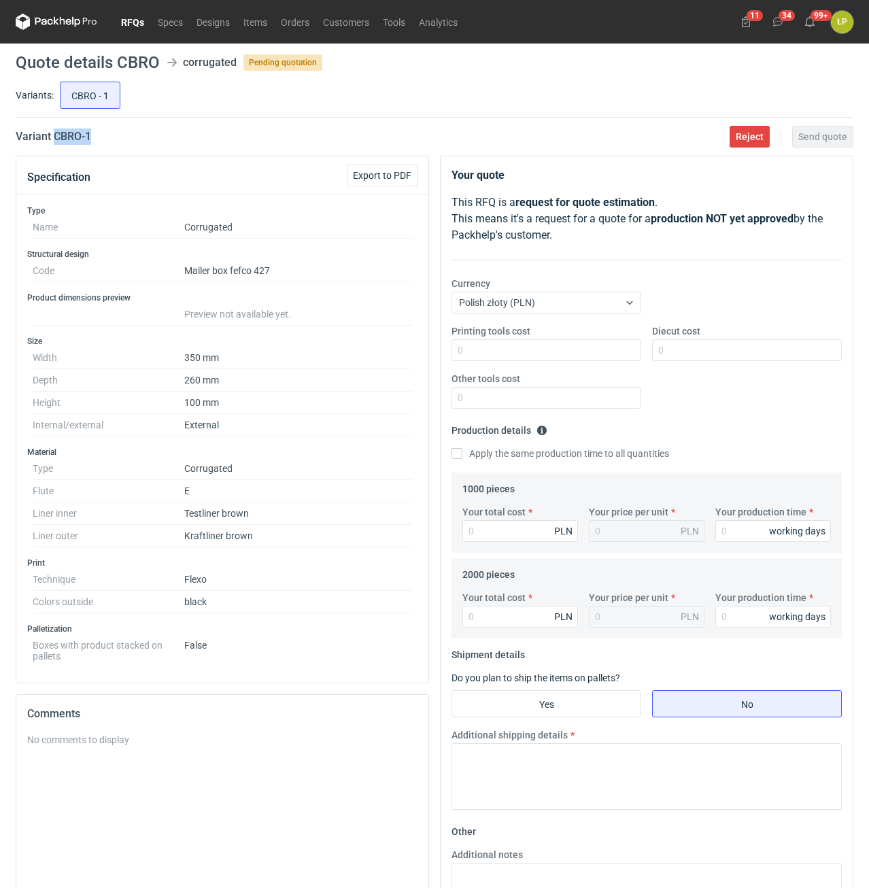
drag, startPoint x: 135, startPoint y: 141, endPoint x: 54, endPoint y: 146, distance: 80.5
click at [54, 146] on main "Quote details CBRO corrugated Pending quotation Variants: CBRO - 1 Variant CBRO…" at bounding box center [434, 544] width 849 height 1001
copy h2 "CBRO - 1"
click at [568, 356] on input "Printing tools cost" at bounding box center [547, 350] width 190 height 22
type input "700"
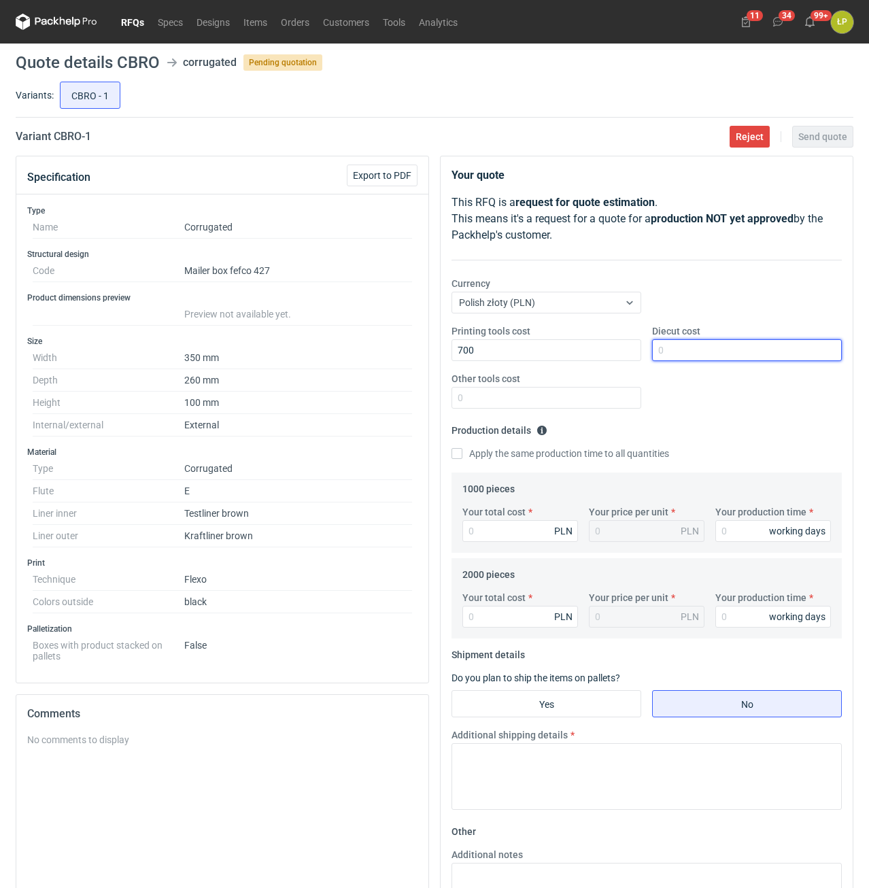
click at [686, 356] on input "Diecut cost" at bounding box center [747, 350] width 190 height 22
type input "1800"
click at [620, 398] on input "Other tools cost" at bounding box center [547, 398] width 190 height 22
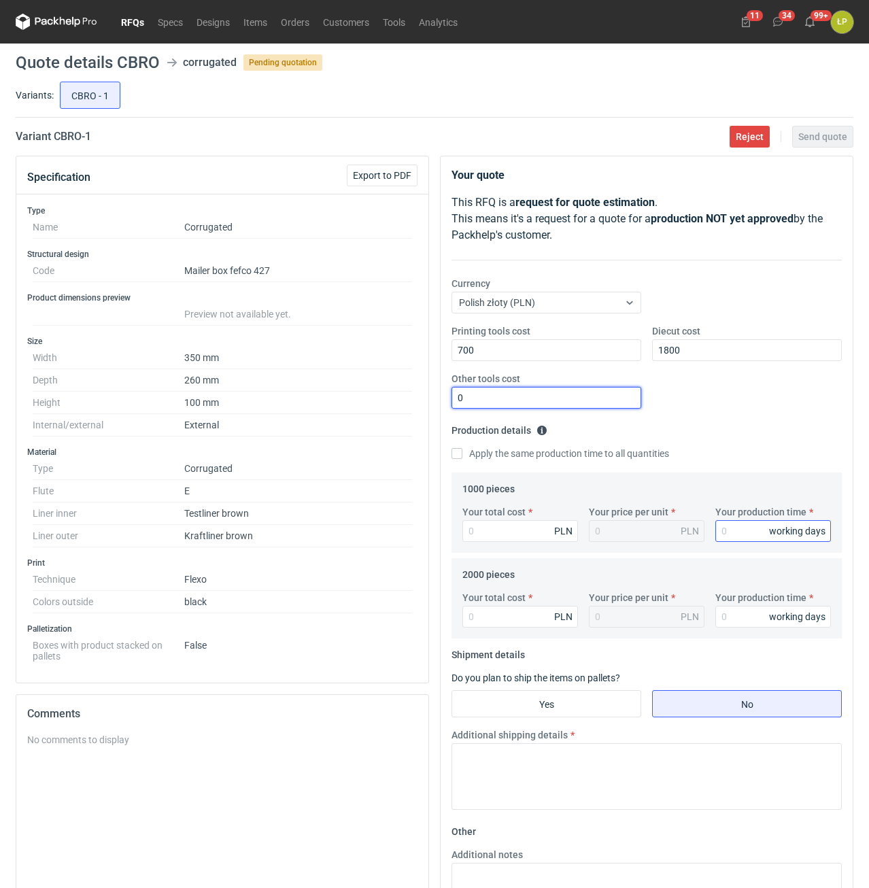
type input "0"
click at [736, 530] on input "Your production time" at bounding box center [774, 531] width 116 height 22
type input "12"
click at [571, 461] on label "Apply the same production time to all quantities" at bounding box center [561, 454] width 218 height 14
click at [463, 459] on input "Apply the same production time to all quantities" at bounding box center [457, 453] width 11 height 11
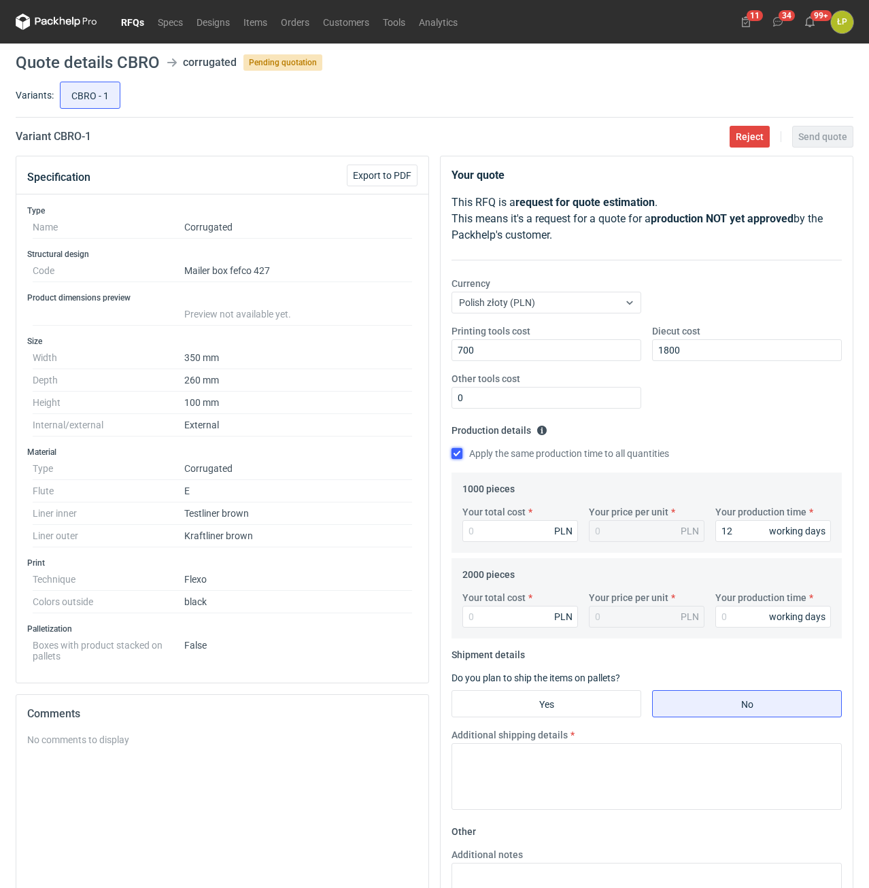
checkbox input "true"
type input "12"
click at [539, 527] on input "Your total cost" at bounding box center [521, 531] width 116 height 22
type input "1700"
type input "1.7"
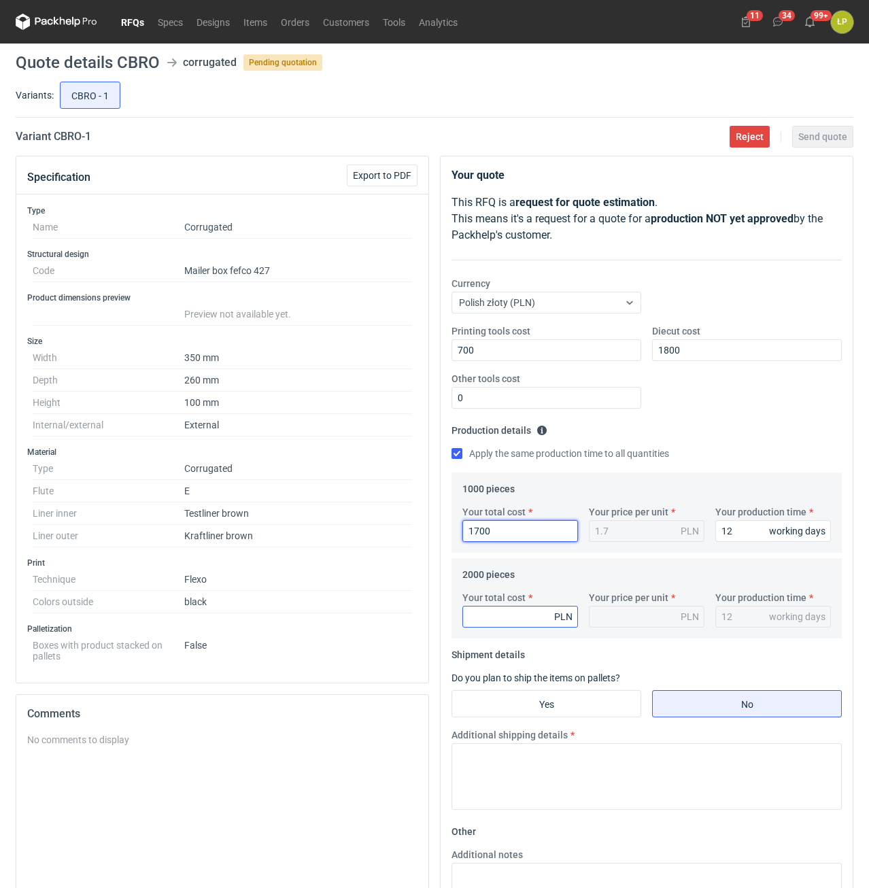
type input "1700"
drag, startPoint x: 524, startPoint y: 620, endPoint x: 581, endPoint y: 719, distance: 114.6
click at [525, 620] on input "Your total cost" at bounding box center [521, 617] width 116 height 22
type input "3020"
type input "1.51"
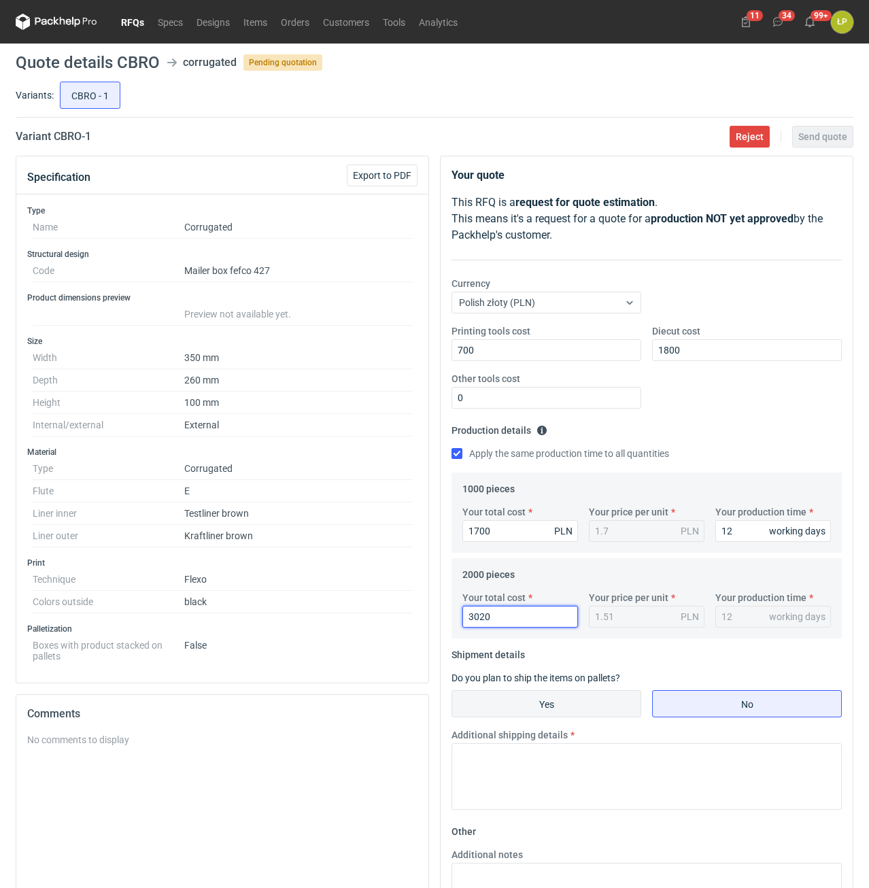
type input "3020"
click at [590, 714] on input "Yes" at bounding box center [546, 704] width 188 height 26
radio input "true"
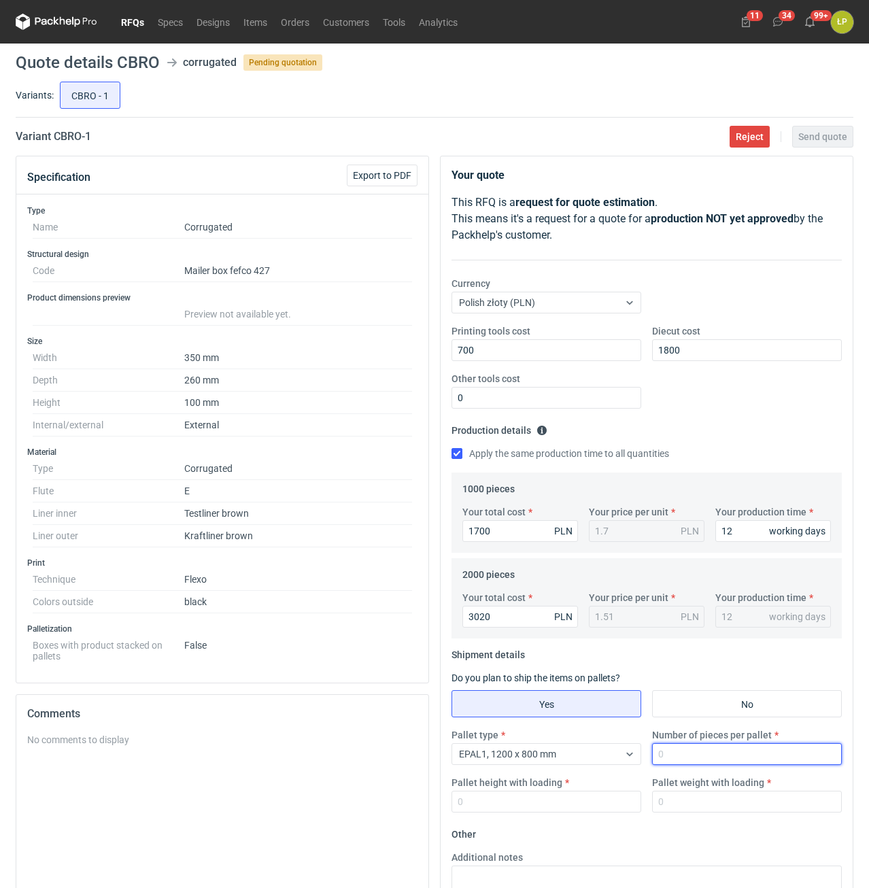
click at [670, 754] on input "Number of pieces per pallet" at bounding box center [747, 755] width 190 height 22
drag, startPoint x: 674, startPoint y: 759, endPoint x: 654, endPoint y: 759, distance: 20.4
click at [654, 759] on input "00" at bounding box center [747, 755] width 190 height 22
type input "1000"
click at [596, 807] on input "Pallet height with loading" at bounding box center [547, 802] width 190 height 22
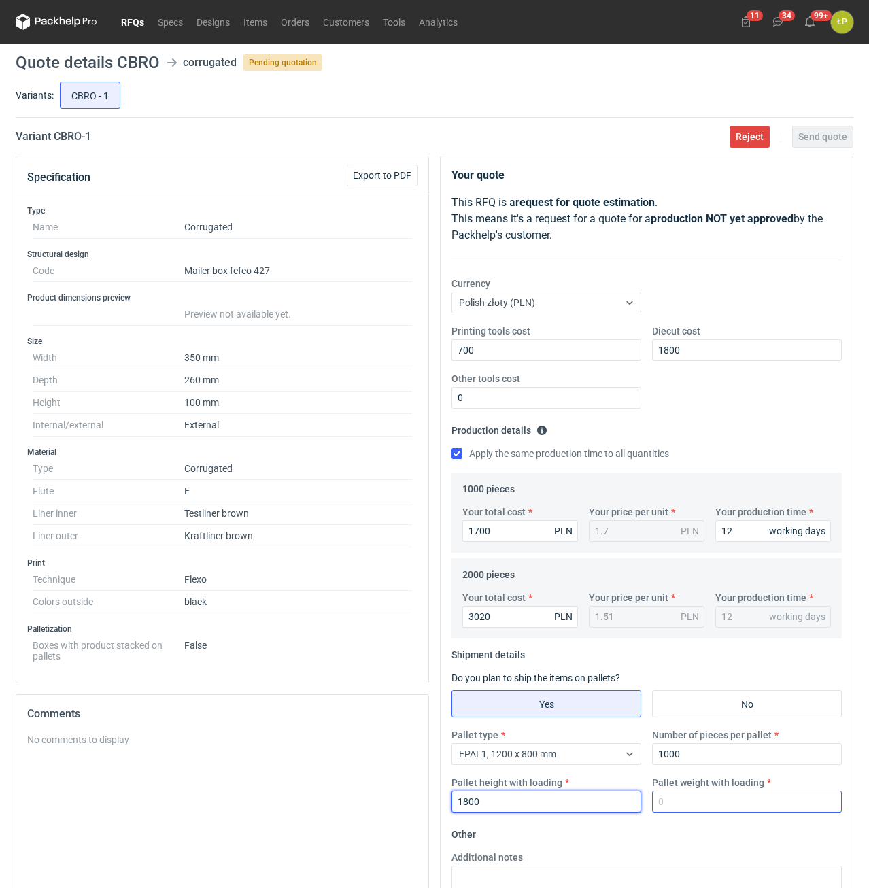
type input "1800"
click at [690, 805] on input "Pallet weight with loading" at bounding box center [747, 802] width 190 height 22
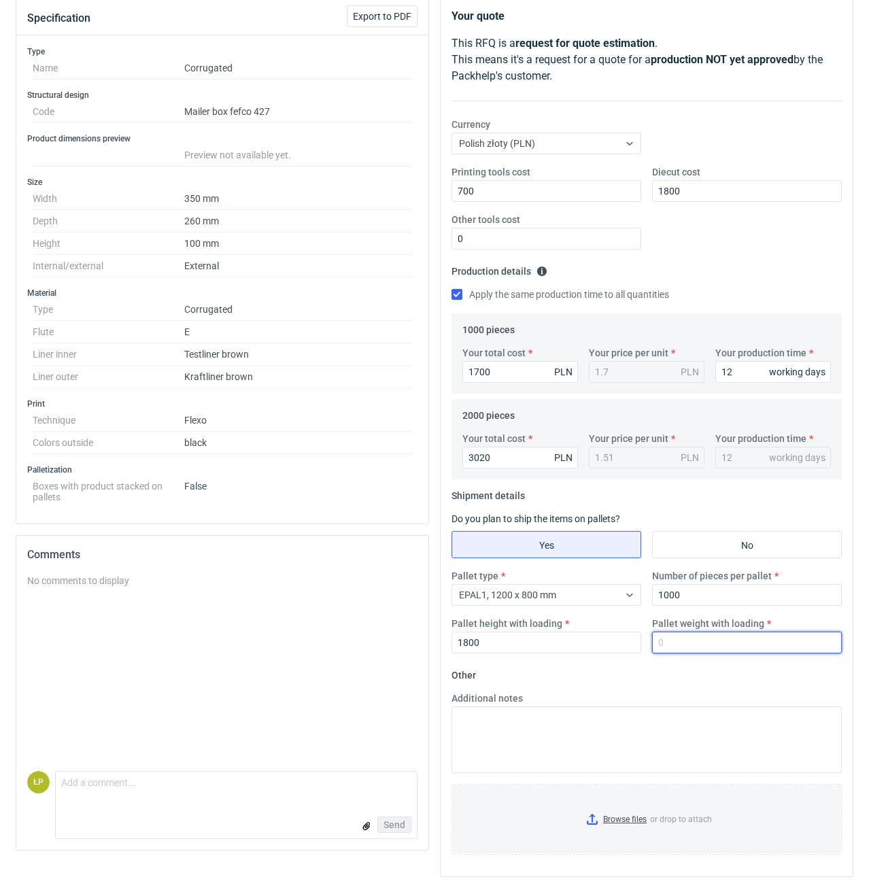
scroll to position [160, 0]
click at [722, 646] on input "Pallet weight with loading" at bounding box center [747, 643] width 190 height 22
type input "280"
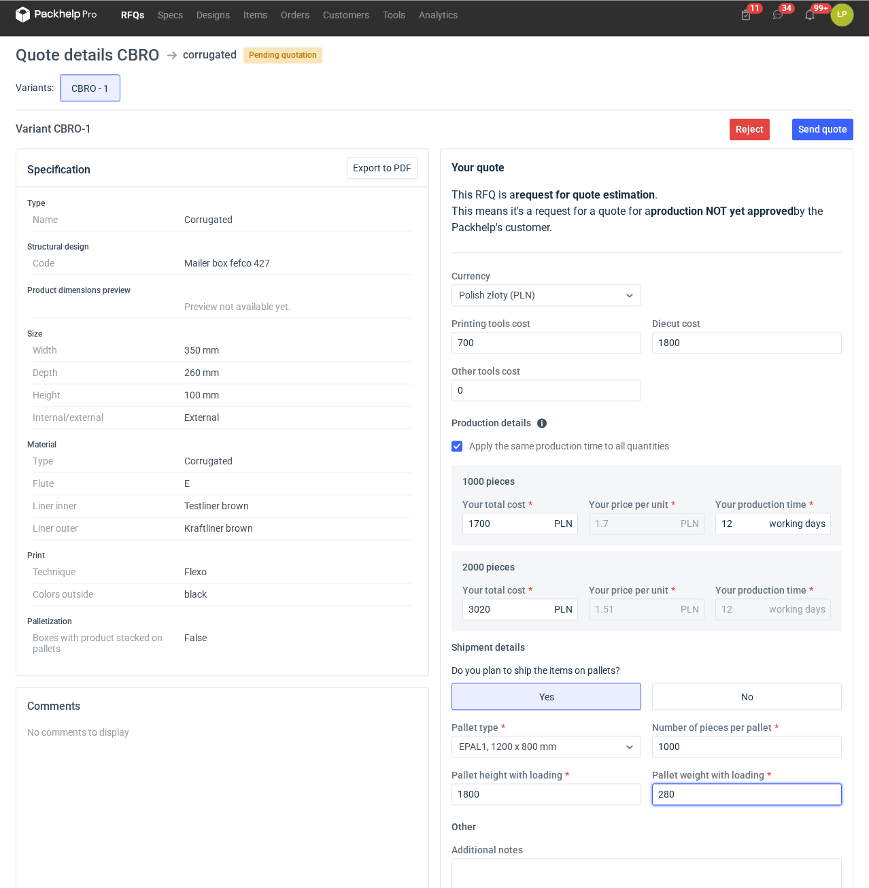
scroll to position [0, 0]
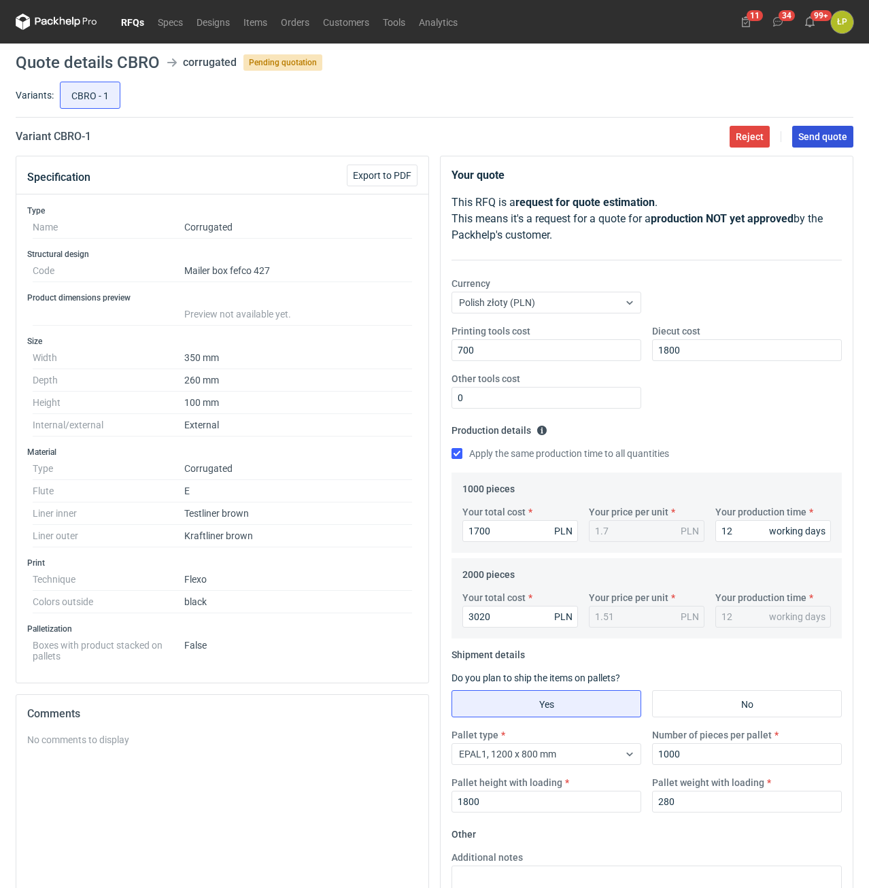
click at [804, 139] on span "Send quote" at bounding box center [823, 137] width 49 height 10
